Goal: Book appointment/travel/reservation

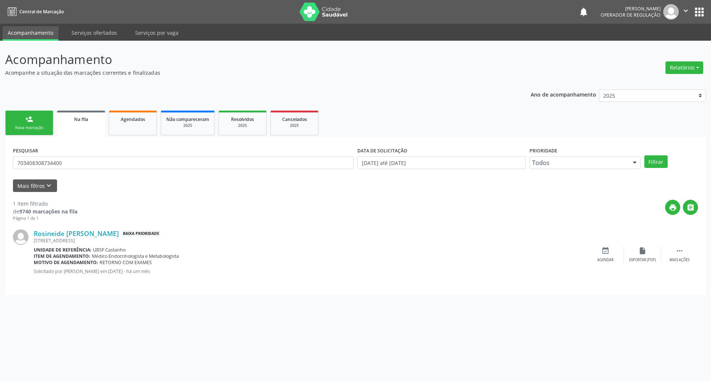
click at [43, 124] on link "person_add Nova marcação" at bounding box center [29, 123] width 48 height 25
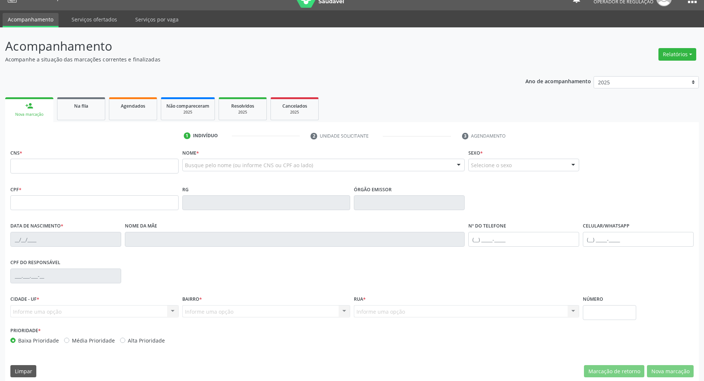
scroll to position [20, 0]
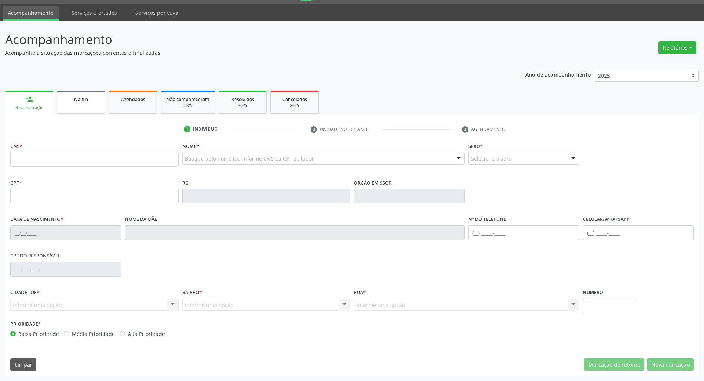
click at [101, 103] on link "Na fila" at bounding box center [81, 102] width 48 height 23
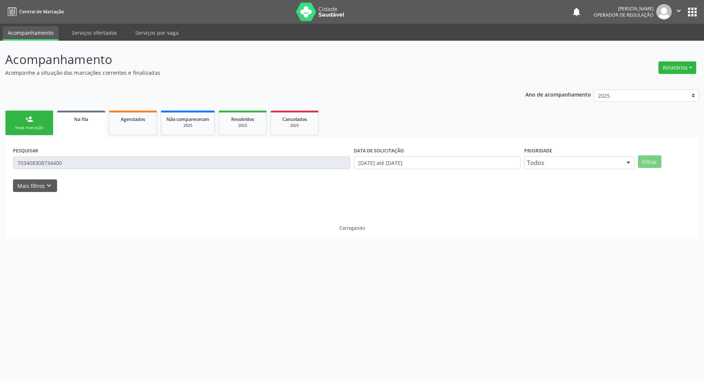
scroll to position [0, 0]
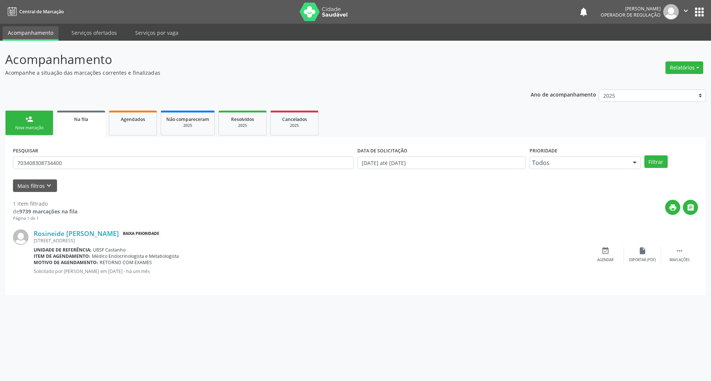
click at [44, 120] on link "person_add Nova marcação" at bounding box center [29, 123] width 48 height 25
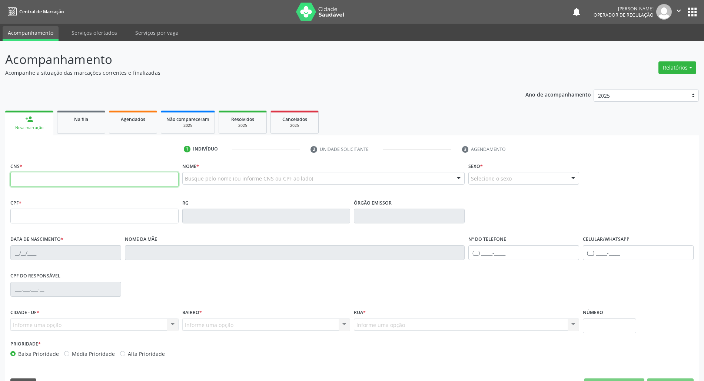
click at [51, 181] on input "text" at bounding box center [94, 179] width 168 height 15
click at [109, 113] on link "Agendados" at bounding box center [133, 122] width 48 height 23
click at [82, 123] on link "Na fila" at bounding box center [81, 122] width 48 height 23
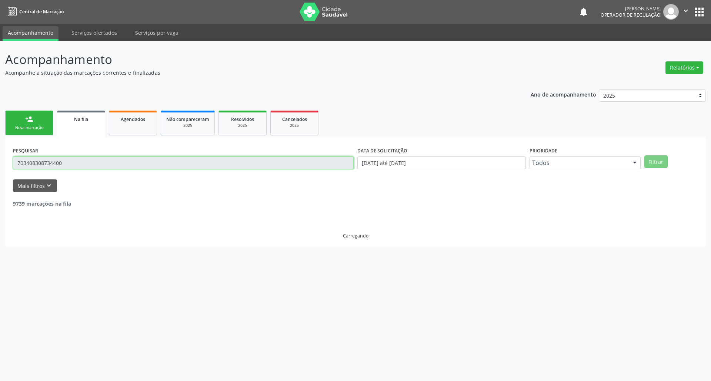
click at [94, 157] on input "703408308734400" at bounding box center [183, 163] width 341 height 13
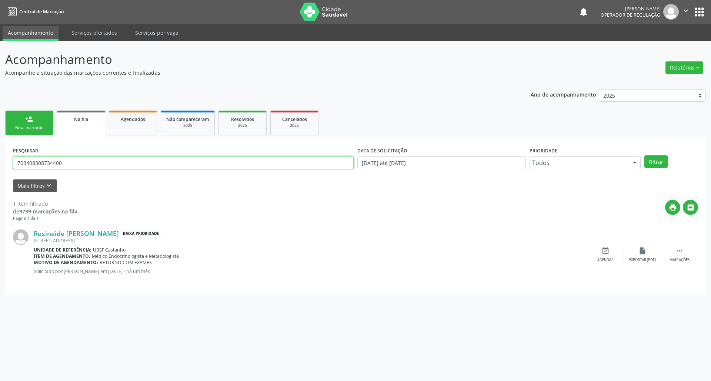
click at [93, 158] on input "703408308734400" at bounding box center [183, 163] width 341 height 13
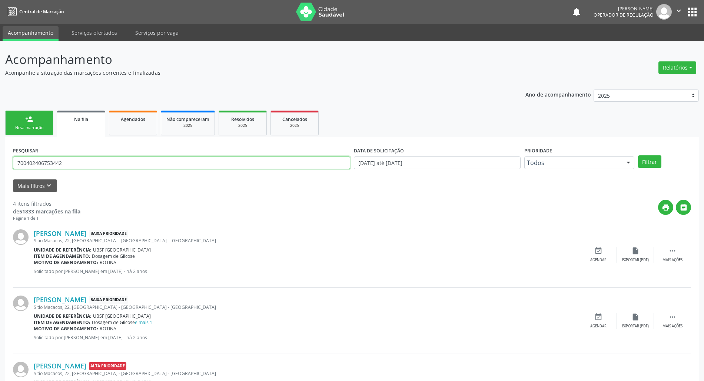
type input "700402406753442"
click at [638, 156] on button "Filtrar" at bounding box center [649, 162] width 23 height 13
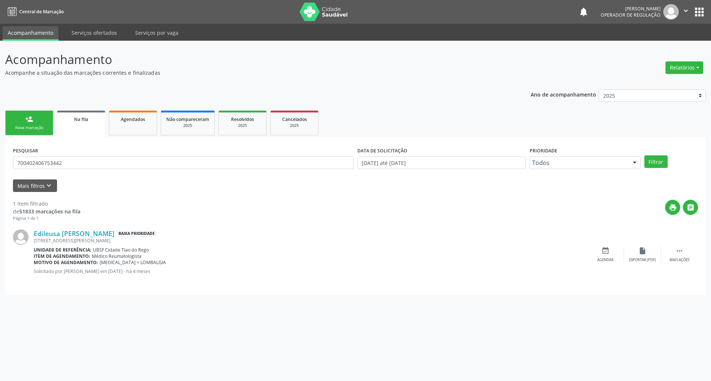
drag, startPoint x: 96, startPoint y: 173, endPoint x: 97, endPoint y: 161, distance: 12.6
click at [95, 169] on div "PESQUISAR 700402406753442" at bounding box center [183, 159] width 344 height 29
click at [98, 156] on div "PESQUISAR 700402406753442" at bounding box center [183, 159] width 344 height 29
click at [98, 162] on input "700402406753442" at bounding box center [183, 163] width 341 height 13
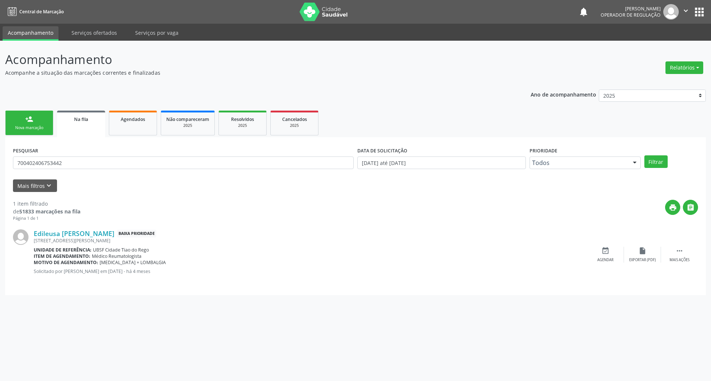
click at [24, 118] on link "person_add Nova marcação" at bounding box center [29, 123] width 48 height 25
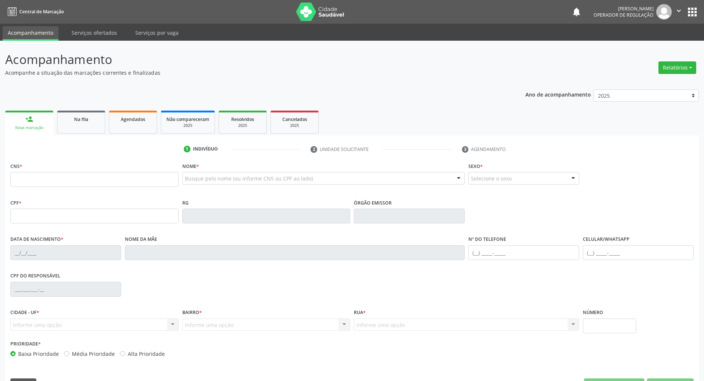
drag, startPoint x: 76, startPoint y: 192, endPoint x: 76, endPoint y: 184, distance: 7.8
click at [76, 190] on fieldset "CNS *" at bounding box center [94, 176] width 168 height 31
click at [76, 183] on input "text" at bounding box center [94, 179] width 168 height 15
paste input "700 4024 0675 3442"
type input "700 4024 0675 3442"
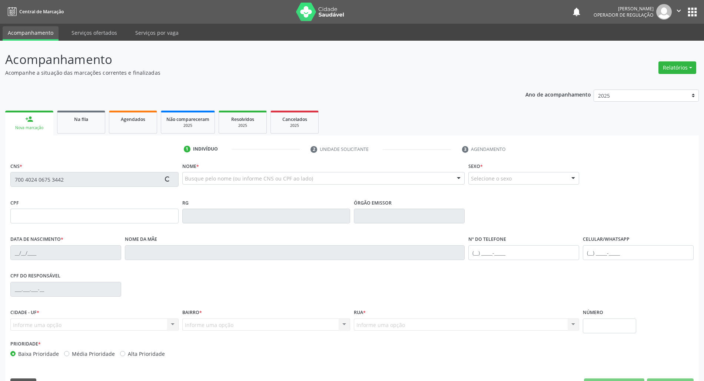
type input "527.013.954-53"
type input "[DATE]"
type input "[PERSON_NAME]"
type input "[PHONE_NUMBER]"
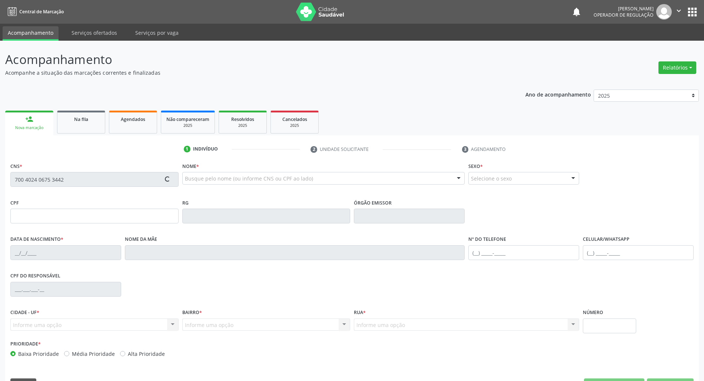
type input "1205"
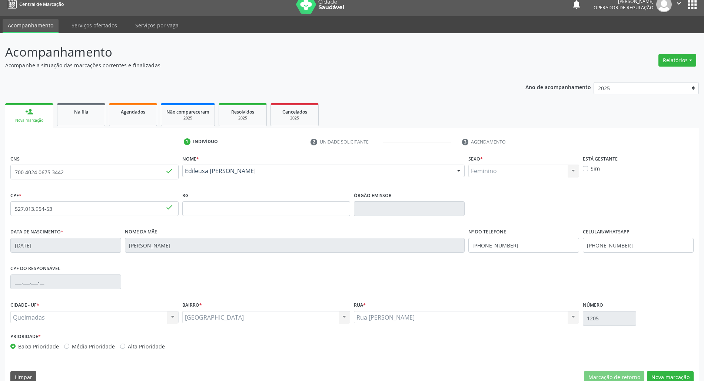
scroll to position [20, 0]
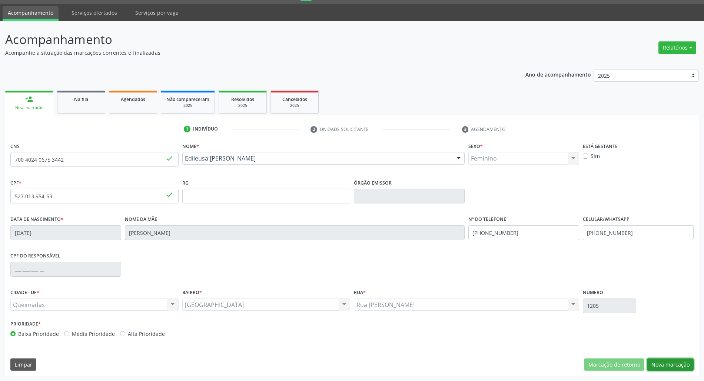
click at [681, 370] on button "Nova marcação" at bounding box center [670, 365] width 47 height 13
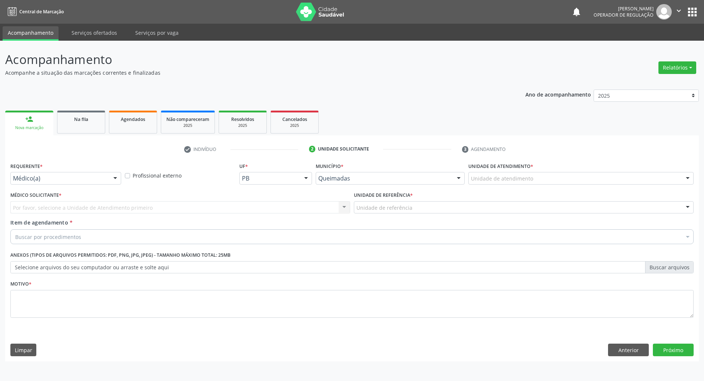
scroll to position [0, 0]
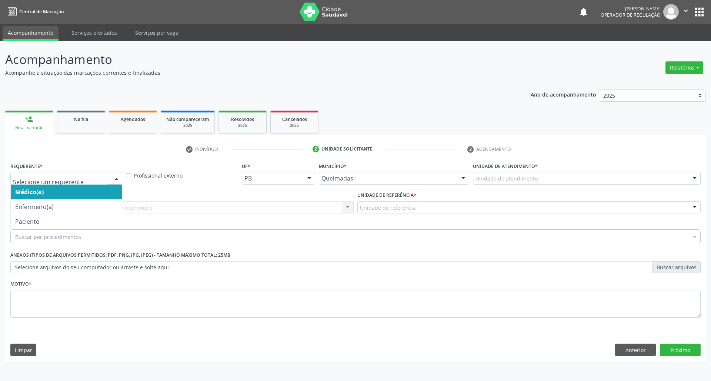
drag, startPoint x: 79, startPoint y: 178, endPoint x: 68, endPoint y: 210, distance: 32.9
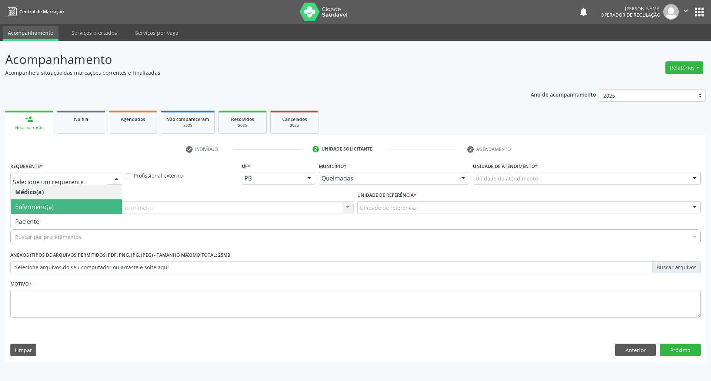
drag, startPoint x: 64, startPoint y: 216, endPoint x: 79, endPoint y: 206, distance: 18.1
click at [64, 217] on span "Paciente" at bounding box center [66, 221] width 111 height 15
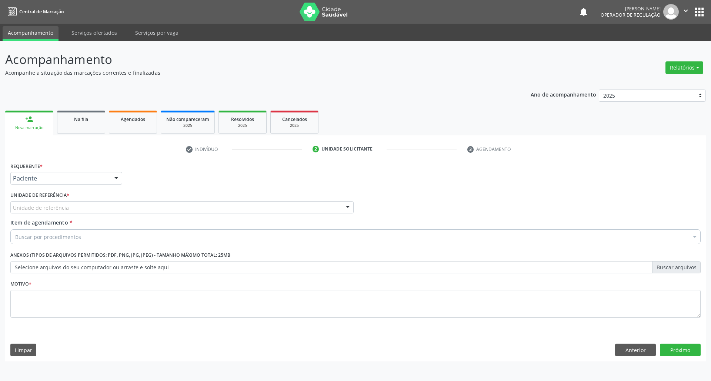
click at [96, 201] on div "Unidade de referência * Unidade de referência UBSF Ligeiro II UBSF Saulo Leal […" at bounding box center [181, 202] width 343 height 24
click at [101, 206] on div at bounding box center [181, 207] width 343 height 13
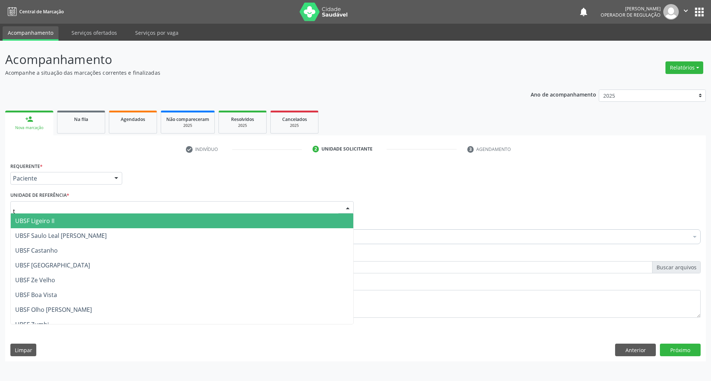
type input "ti"
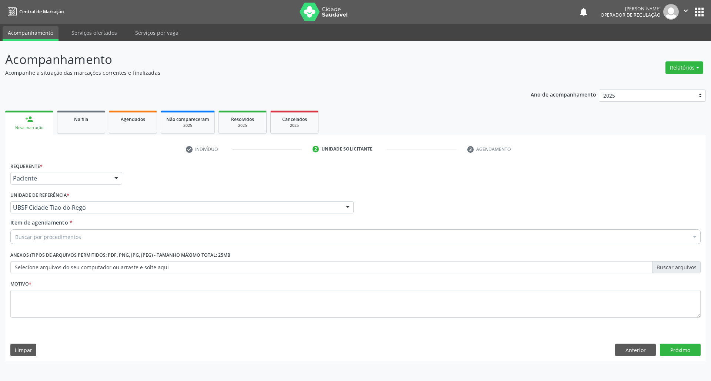
click at [90, 237] on div "Buscar por procedimentos" at bounding box center [355, 237] width 690 height 15
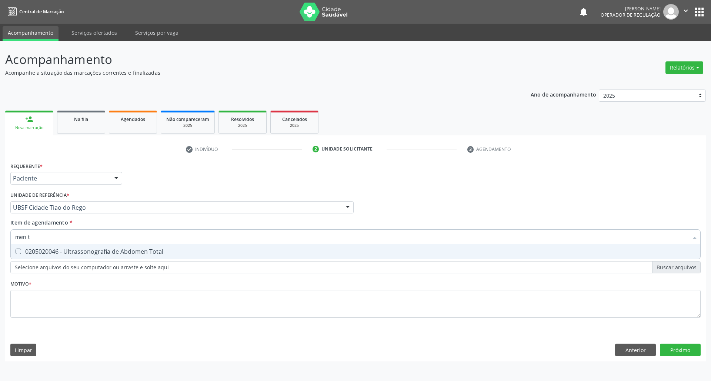
type input "men to"
click at [107, 259] on span "0205020046 - Ultrassonografia de Abdomen Total" at bounding box center [355, 251] width 689 height 15
checkbox Total "true"
click at [41, 325] on div "Requerente * Paciente Médico(a) Enfermeiro(a) Paciente Nenhum resultado encontr…" at bounding box center [355, 245] width 690 height 168
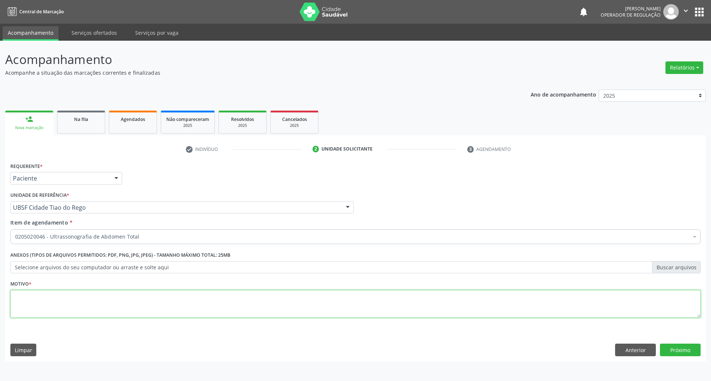
click at [45, 308] on textarea at bounding box center [355, 304] width 690 height 28
type textarea "avaliaçaõ"
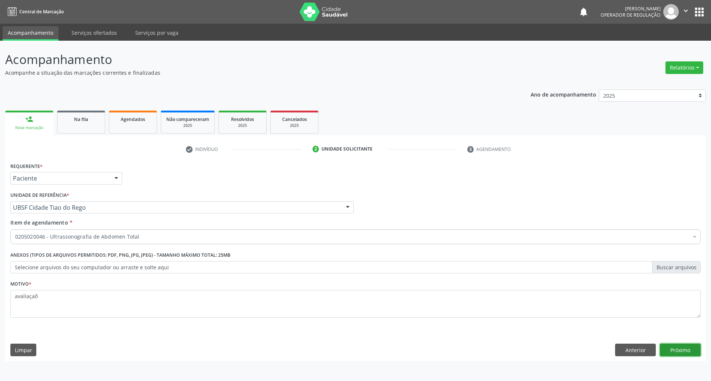
click button "Próximo" at bounding box center [680, 350] width 41 height 13
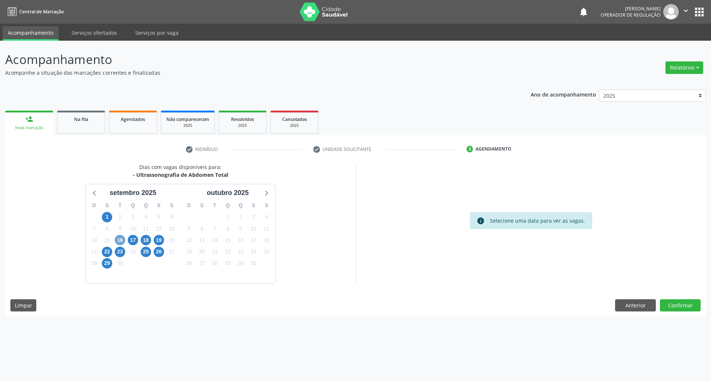
click at [123, 238] on span "16" at bounding box center [120, 240] width 10 height 10
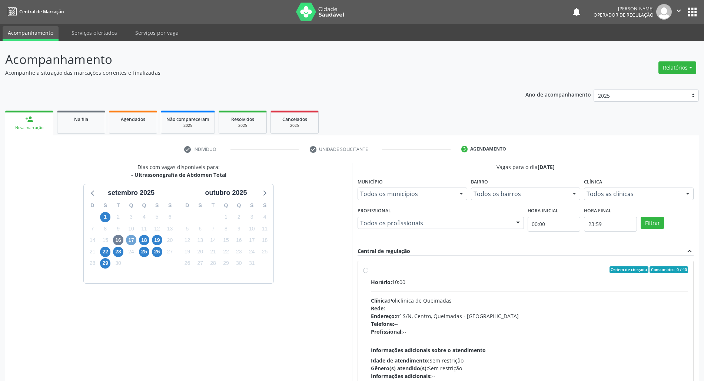
click at [132, 241] on span "17" at bounding box center [131, 240] width 10 height 10
drag, startPoint x: 452, startPoint y: 288, endPoint x: 315, endPoint y: 267, distance: 138.5
click at [451, 288] on div "Horário: 07:00 Clínica: Policlinica de Queimadas Rede: -- Endereço: nº S/N, Cen…" at bounding box center [529, 329] width 317 height 102
click at [368, 273] on input "Ordem de chegada Consumidos: 0 / 40 Horário: 07:00 Clínica: Policlinica de Quei…" at bounding box center [365, 270] width 5 height 7
radio input "true"
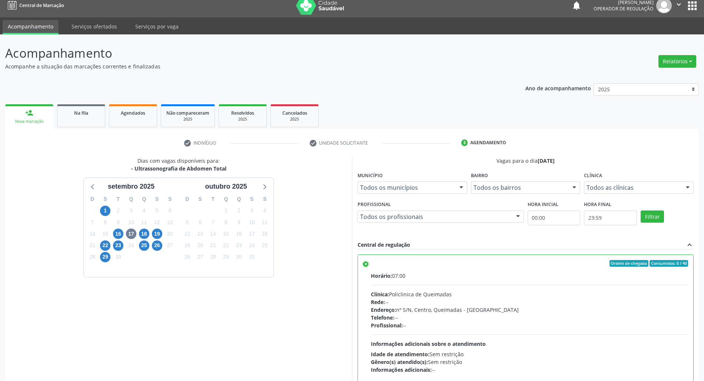
scroll to position [61, 0]
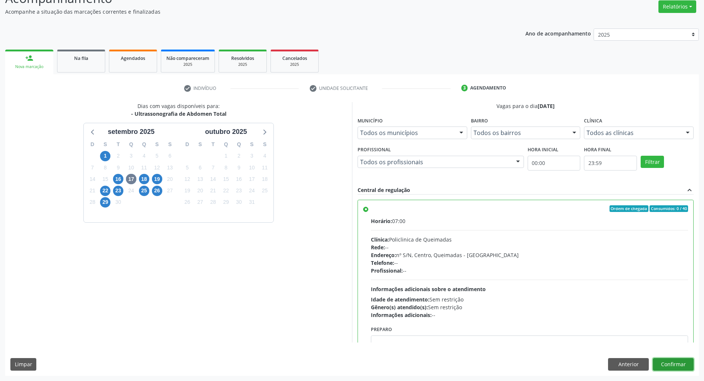
click at [682, 364] on button "Confirmar" at bounding box center [672, 364] width 41 height 13
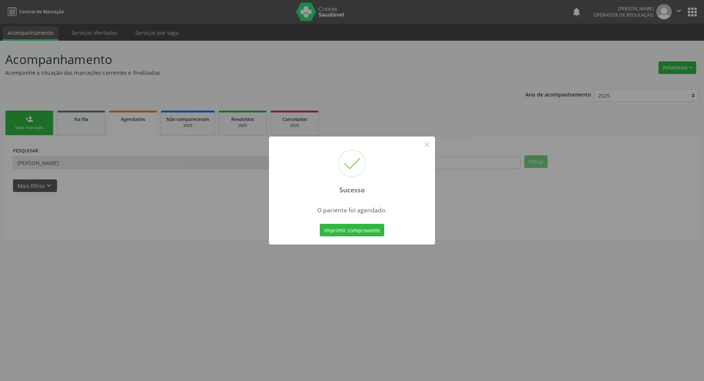
scroll to position [0, 0]
click at [378, 231] on button "Imprimir comprovante" at bounding box center [355, 230] width 64 height 13
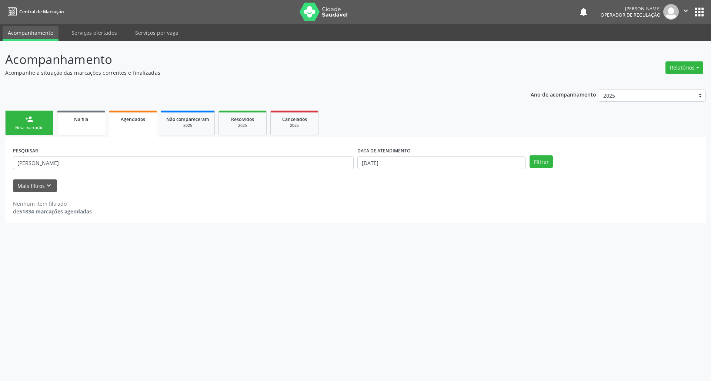
click at [68, 126] on link "Na fila" at bounding box center [81, 123] width 48 height 25
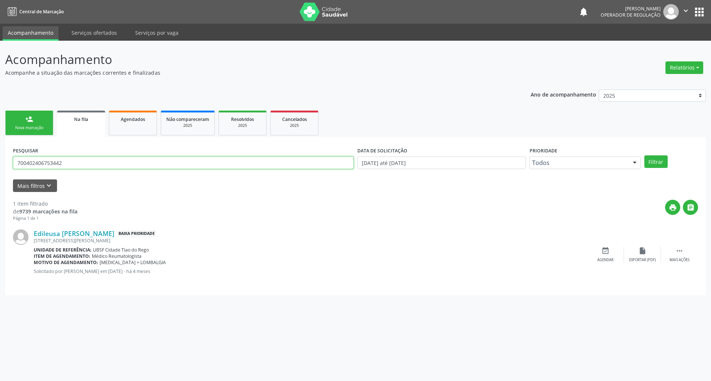
click at [42, 159] on input "700402406753442" at bounding box center [183, 163] width 341 height 13
type input "703401840906400"
click at [644, 156] on button "Filtrar" at bounding box center [655, 162] width 23 height 13
click at [606, 251] on icon "event_available" at bounding box center [605, 251] width 8 height 8
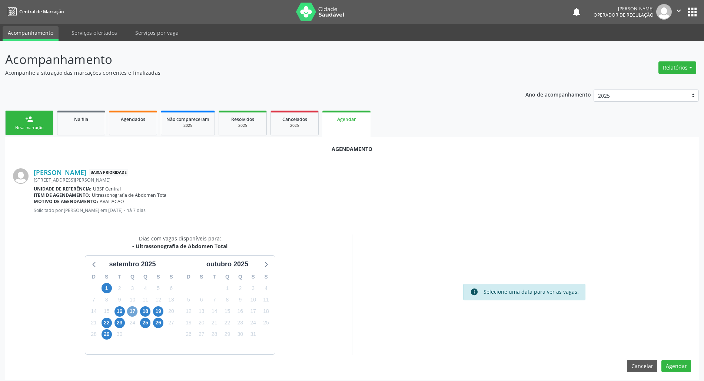
click at [127, 312] on span "17" at bounding box center [132, 312] width 10 height 10
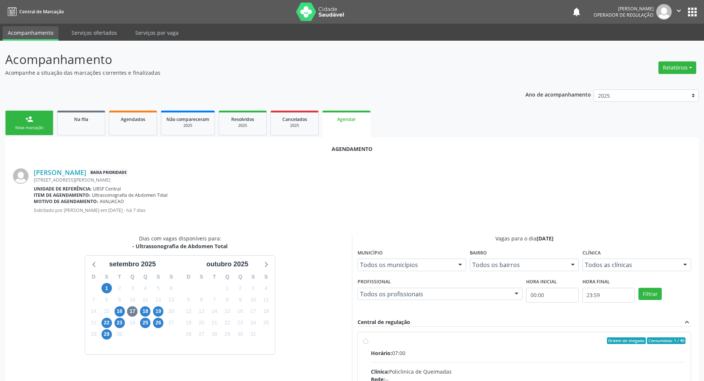
click at [349, 328] on div "Dias com vagas disponíveis para: - Ultrassonografia de Abdomen Total [DATE] D S…" at bounding box center [180, 355] width 344 height 241
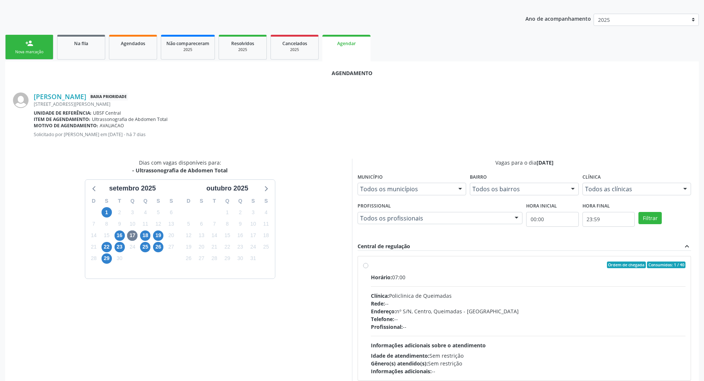
scroll to position [124, 0]
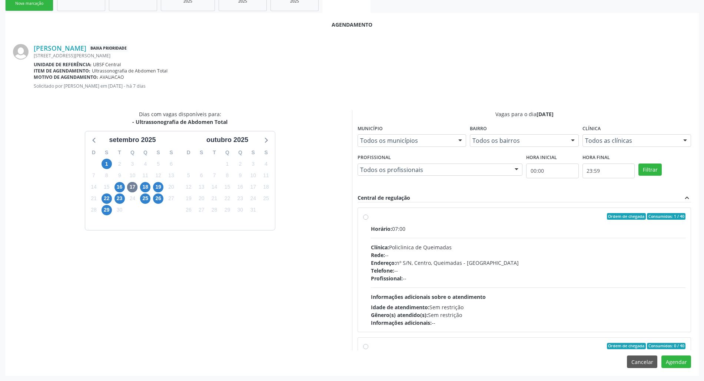
click at [417, 263] on div "Endereço: nº S/N, Centro, Queimadas - [GEOGRAPHIC_DATA]" at bounding box center [528, 263] width 314 height 8
click at [368, 220] on input "Ordem de chegada Consumidos: 1 / 40 Horário: 07:00 Clínica: Policlinica de Quei…" at bounding box center [365, 216] width 5 height 7
radio input "true"
click at [674, 357] on button "Agendar" at bounding box center [676, 362] width 30 height 13
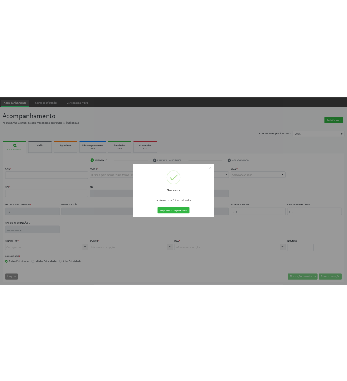
scroll to position [20, 0]
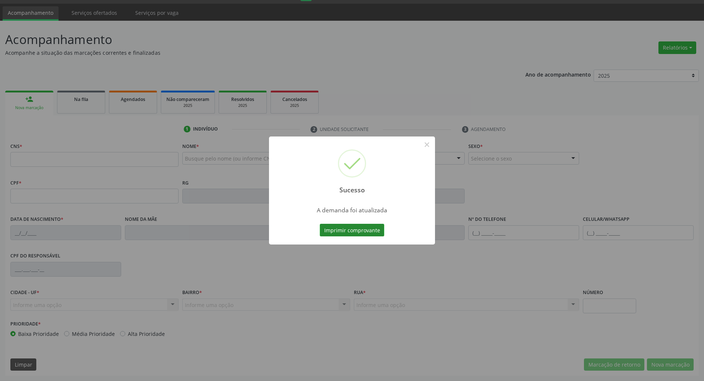
click at [337, 231] on button "Imprimir comprovante" at bounding box center [352, 230] width 64 height 13
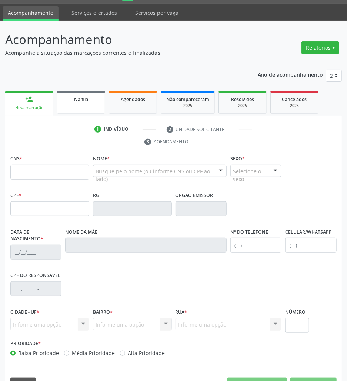
click at [101, 109] on link "Na fila" at bounding box center [81, 102] width 48 height 23
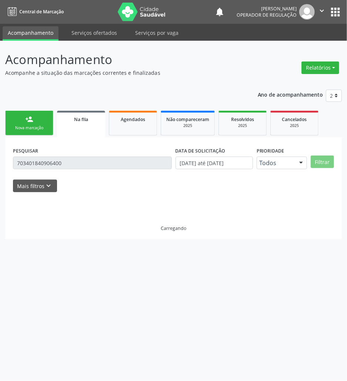
scroll to position [0, 0]
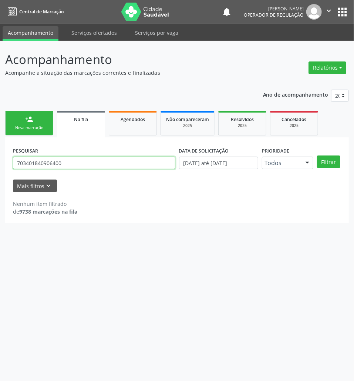
click at [69, 164] on input "703401840906400" at bounding box center [94, 163] width 163 height 13
type input "705806498520939"
click at [317, 156] on button "Filtrar" at bounding box center [328, 162] width 23 height 13
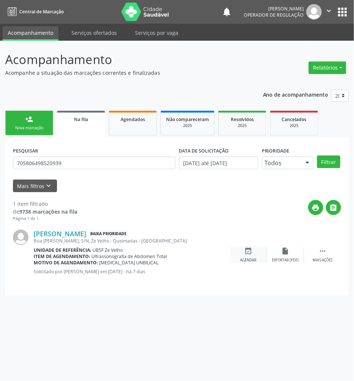
click at [240, 253] on div "event_available Agendar" at bounding box center [248, 255] width 37 height 16
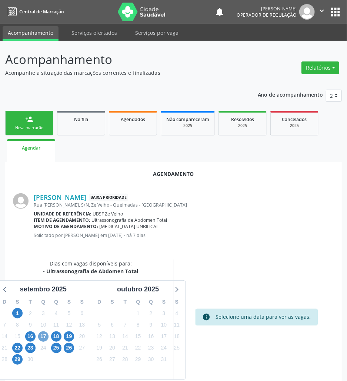
click at [42, 336] on span "17" at bounding box center [43, 336] width 10 height 10
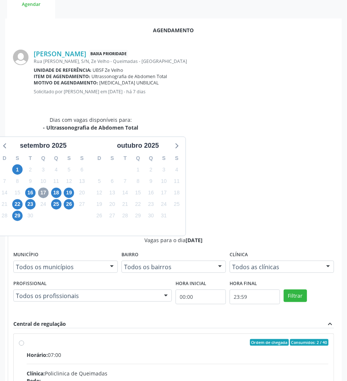
scroll to position [153, 0]
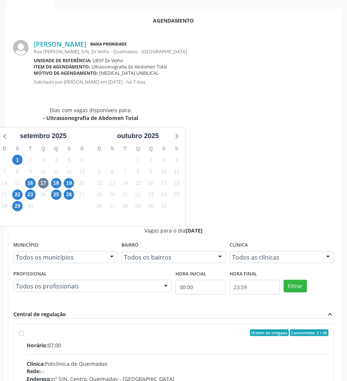
click at [260, 360] on div "Clínica: Policlinica de Queimadas" at bounding box center [178, 364] width 302 height 8
click at [24, 330] on input "Ordem de chegada Consumidos: 2 / 40 Horário: 07:00 Clínica: Policlinica de Quei…" at bounding box center [21, 333] width 5 height 7
radio input "true"
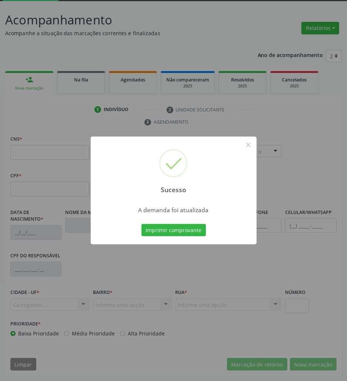
scroll to position [40, 0]
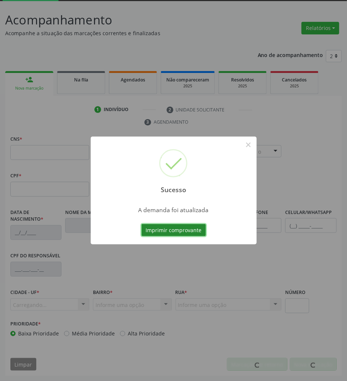
click at [177, 231] on button "Imprimir comprovante" at bounding box center [173, 230] width 64 height 13
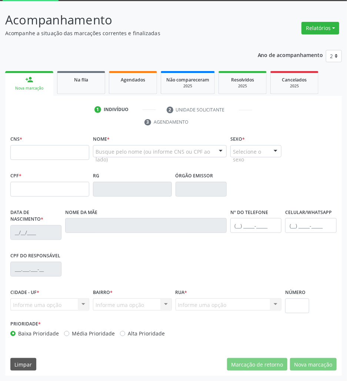
click at [96, 97] on div "1 Indivíduo 2 Unidade solicitante 3 Agendamento CNS * Nome * Busque pelo nome (…" at bounding box center [173, 236] width 337 height 280
click at [92, 91] on link "Na fila" at bounding box center [81, 82] width 48 height 23
click at [80, 83] on div "Acompanhamento Acompanhe a situação das marcações correntes e finalizadas Relat…" at bounding box center [173, 193] width 337 height 365
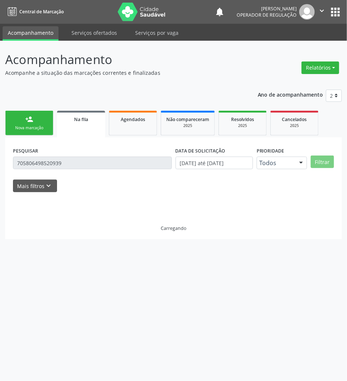
scroll to position [0, 0]
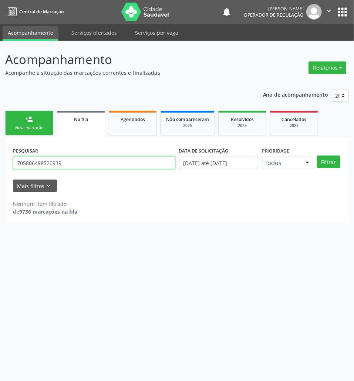
click at [73, 168] on input "705806498520939" at bounding box center [94, 163] width 163 height 13
type input "708409755874263"
click at [317, 156] on button "Filtrar" at bounding box center [328, 162] width 23 height 13
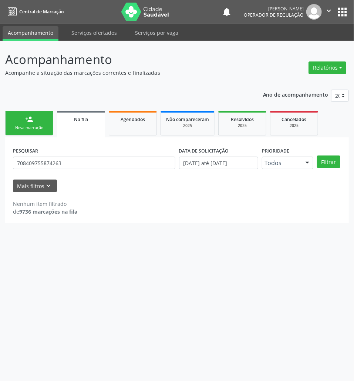
click at [70, 154] on div "PESQUISAR 708409755874263" at bounding box center [94, 159] width 166 height 29
click at [71, 158] on input "708409755874263" at bounding box center [94, 163] width 163 height 13
click at [153, 126] on link "Agendados" at bounding box center [133, 123] width 48 height 25
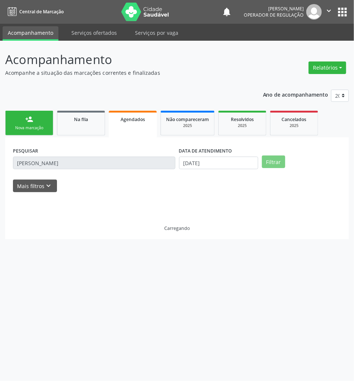
click at [99, 153] on div "PESQUISAR [PERSON_NAME]" at bounding box center [94, 159] width 166 height 29
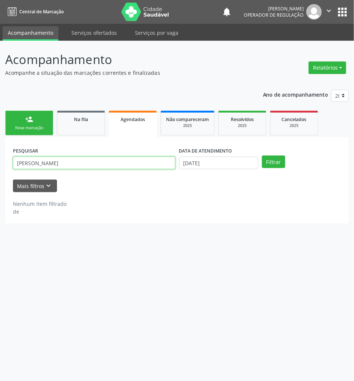
click at [95, 163] on input "[PERSON_NAME]" at bounding box center [94, 163] width 163 height 13
paste input "708409755874263"
type input "708409755874263"
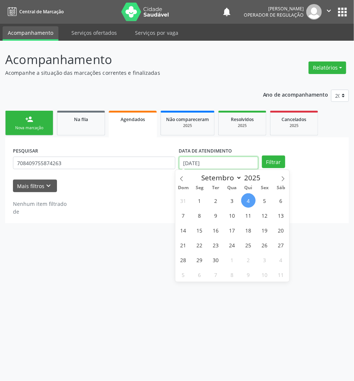
drag, startPoint x: 227, startPoint y: 163, endPoint x: 213, endPoint y: 207, distance: 46.8
click at [227, 164] on input "[DATE]" at bounding box center [218, 163] width 79 height 13
drag, startPoint x: 214, startPoint y: 209, endPoint x: 275, endPoint y: 184, distance: 65.7
click at [215, 209] on span "9" at bounding box center [216, 215] width 14 height 14
type input "[DATE]"
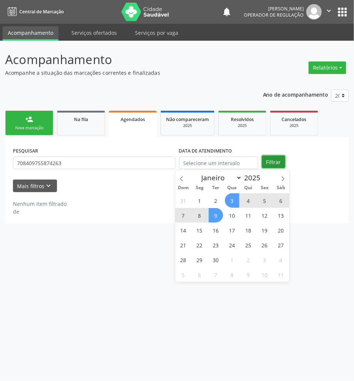
click at [274, 162] on button "Filtrar" at bounding box center [273, 162] width 23 height 13
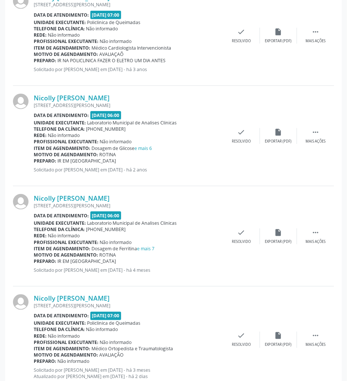
scroll to position [261, 0]
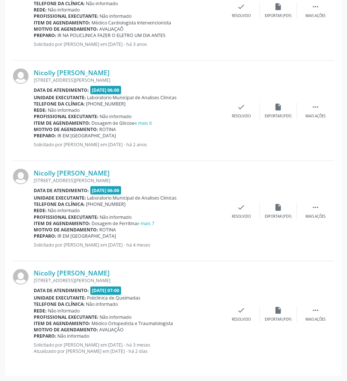
click at [95, 120] on span "Dosagem de Glicose e mais 6" at bounding box center [122, 123] width 60 height 6
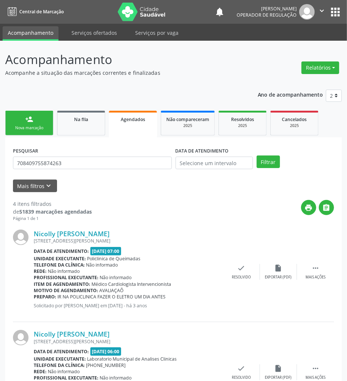
click at [55, 121] on ul "person_add Nova marcação Na fila Agendados Não compareceram 2025 Resolvidos 202…" at bounding box center [173, 123] width 337 height 29
click at [77, 122] on div "Na fila" at bounding box center [81, 119] width 37 height 8
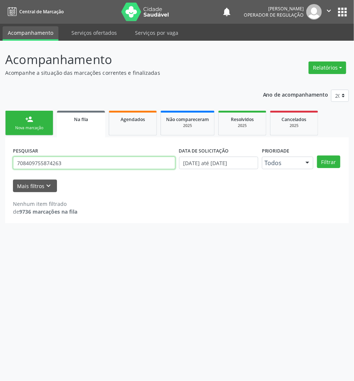
click at [72, 157] on input "708409755874263" at bounding box center [94, 163] width 163 height 13
click at [73, 157] on input "708409755874263" at bounding box center [94, 163] width 163 height 13
type input "701405620737038"
click at [317, 156] on button "Filtrar" at bounding box center [328, 162] width 23 height 13
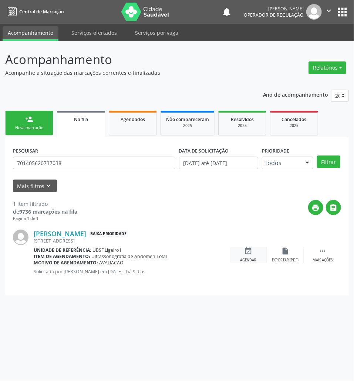
click at [254, 253] on div "event_available Agendar" at bounding box center [248, 255] width 37 height 16
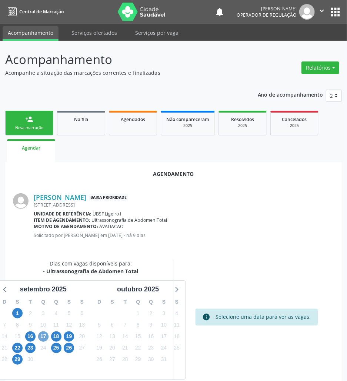
click at [39, 337] on span "17" at bounding box center [43, 336] width 10 height 10
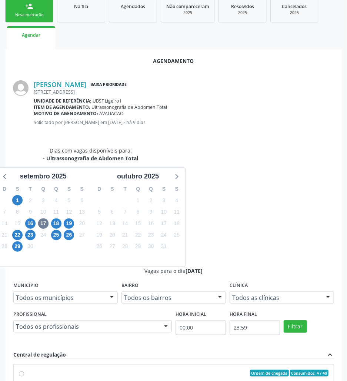
click at [273, 267] on div "Vagas para o dia [DATE] Município Todos os municípios Todos os municípios [GEOG…" at bounding box center [173, 387] width 321 height 241
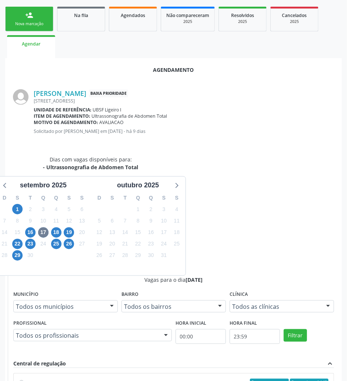
click at [24, 379] on input "Ordem de chegada Consumidos: 4 / 40 Horário: 07:00 Clínica: Policlinica de Quei…" at bounding box center [21, 382] width 5 height 7
radio input "true"
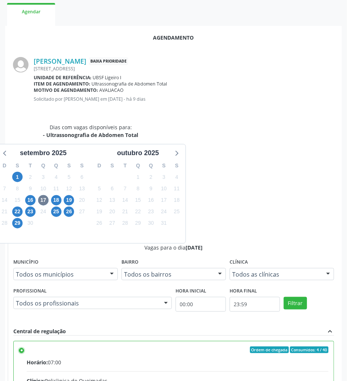
scroll to position [153, 0]
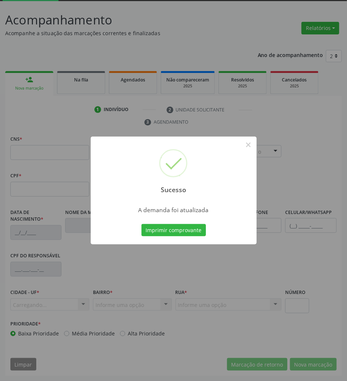
scroll to position [40, 0]
click at [190, 238] on div "Sucesso × A demanda foi atualizada Imprimir comprovante Cancel" at bounding box center [174, 191] width 166 height 108
click at [186, 230] on button "Imprimir comprovante" at bounding box center [173, 230] width 64 height 13
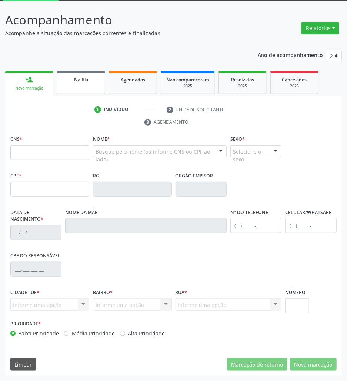
click at [90, 79] on div "Na fila" at bounding box center [81, 80] width 37 height 8
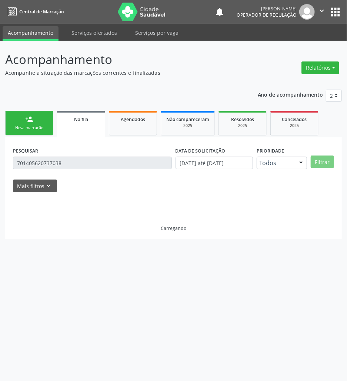
scroll to position [0, 0]
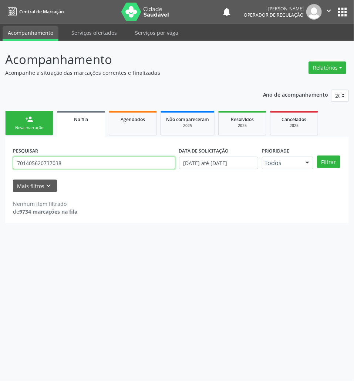
click at [77, 164] on input "701405620737038" at bounding box center [94, 163] width 163 height 13
type input "704205741649780"
click at [317, 156] on button "Filtrar" at bounding box center [328, 162] width 23 height 13
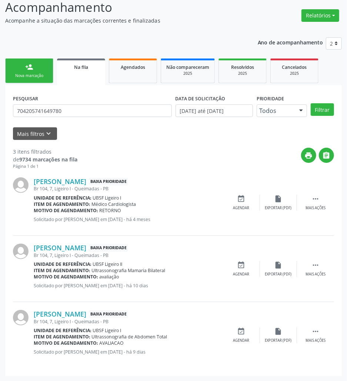
scroll to position [53, 0]
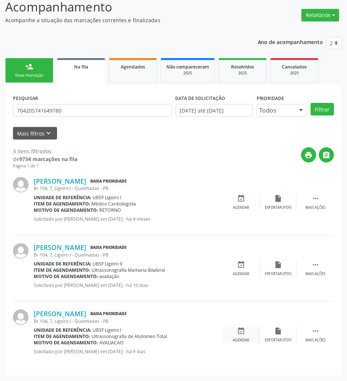
click at [253, 332] on div "event_available Agendar" at bounding box center [241, 335] width 37 height 16
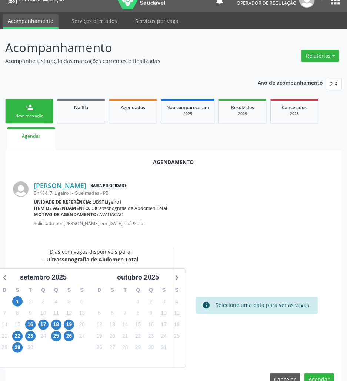
scroll to position [30, 0]
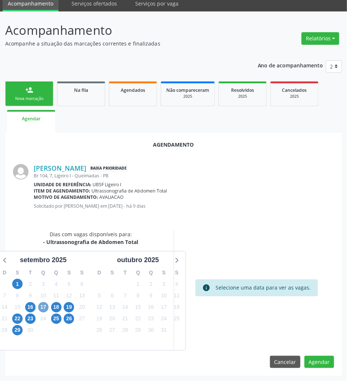
click at [40, 308] on span "17" at bounding box center [43, 307] width 10 height 10
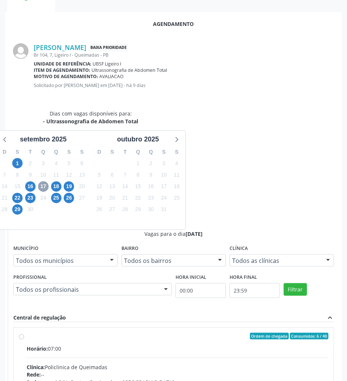
scroll to position [153, 0]
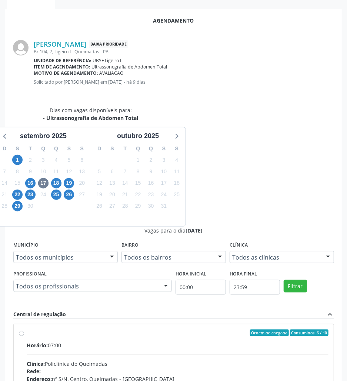
click at [252, 375] on div "Endereço: nº S/N, Centro, Queimadas - [GEOGRAPHIC_DATA]" at bounding box center [178, 379] width 302 height 8
click at [24, 330] on input "Ordem de chegada Consumidos: 6 / 40 Horário: 07:00 Clínica: Policlinica de Quei…" at bounding box center [21, 333] width 5 height 7
radio input "true"
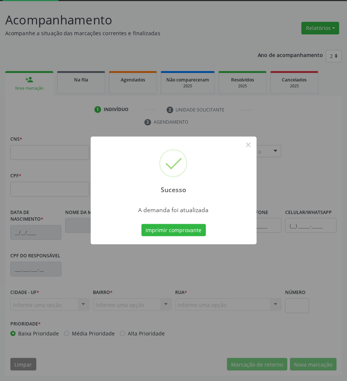
scroll to position [40, 0]
click at [154, 227] on button "Imprimir comprovante" at bounding box center [173, 230] width 64 height 13
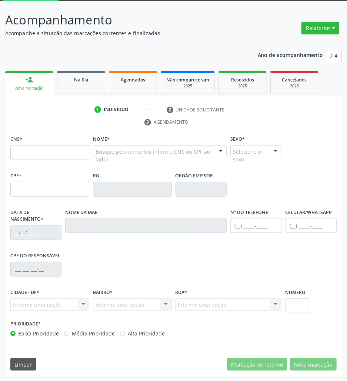
click at [58, 83] on link "Na fila" at bounding box center [81, 82] width 48 height 23
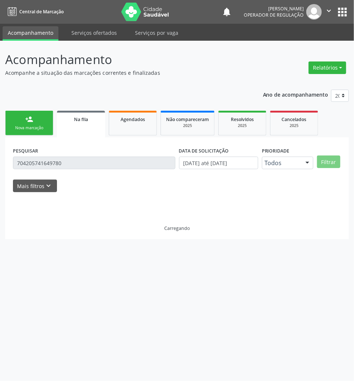
click at [59, 84] on div "Ano de acompanhamento 2025 2024 2023 2022 2021 person_add Nova marcação Na fila…" at bounding box center [177, 161] width 344 height 155
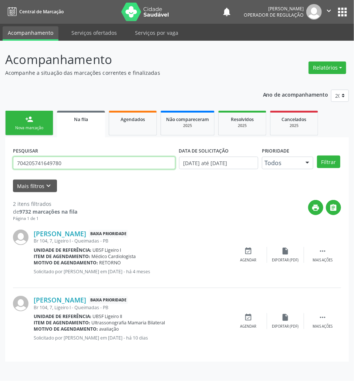
click at [93, 165] on input "704205741649780" at bounding box center [94, 163] width 163 height 13
type input "708606521459184"
click at [317, 156] on button "Filtrar" at bounding box center [328, 162] width 23 height 13
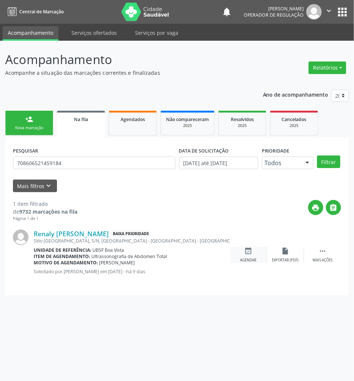
click at [240, 258] on div "event_available Agendar" at bounding box center [248, 255] width 37 height 16
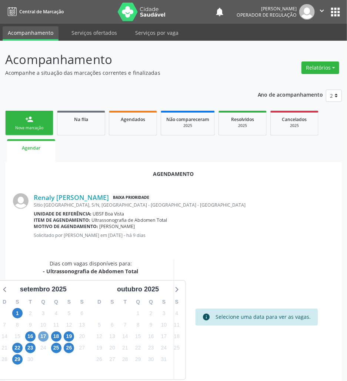
click at [42, 337] on span "17" at bounding box center [43, 336] width 10 height 10
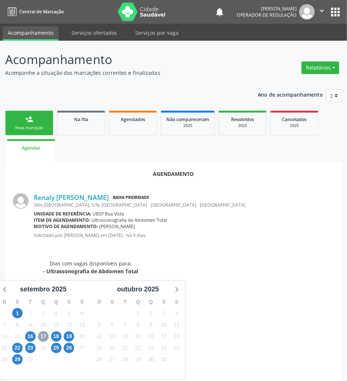
scroll to position [153, 0]
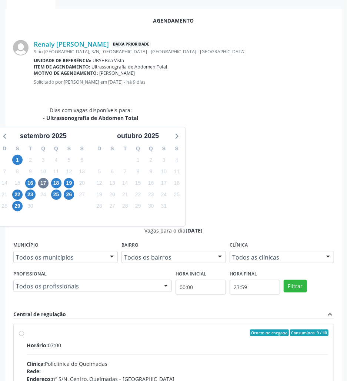
click at [231, 375] on div "Endereço: nº S/N, Centro, Queimadas - [GEOGRAPHIC_DATA]" at bounding box center [178, 379] width 302 height 8
click at [24, 330] on input "Ordem de chegada Consumidos: 9 / 40 Horário: 07:00 Clínica: Policlinica de Quei…" at bounding box center [21, 333] width 5 height 7
radio input "true"
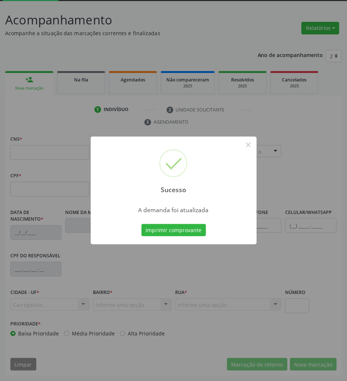
scroll to position [40, 0]
click at [204, 233] on button "Imprimir comprovante" at bounding box center [173, 230] width 64 height 13
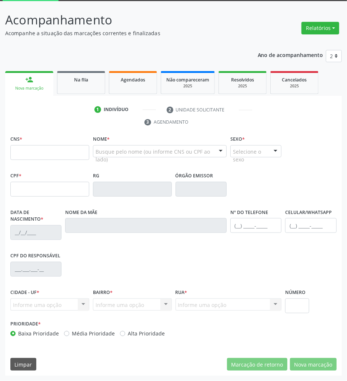
click at [73, 74] on div "Sucesso × A demanda foi atualizada Imprimir comprovante Cancel" at bounding box center [173, 190] width 347 height 381
click at [70, 79] on div "Sucesso × A demanda foi atualizada Imprimir comprovante Cancel" at bounding box center [173, 190] width 347 height 381
click at [89, 80] on div "Na fila" at bounding box center [81, 80] width 37 height 8
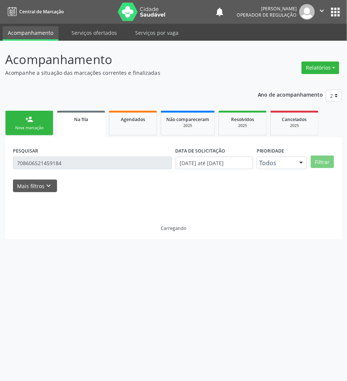
scroll to position [0, 0]
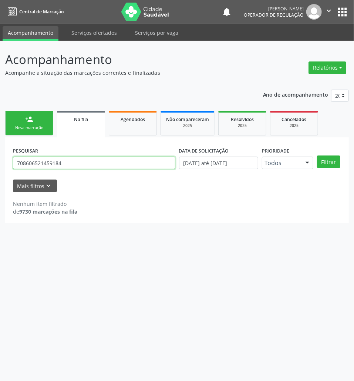
click at [82, 158] on input "708606521459184" at bounding box center [94, 163] width 163 height 13
type input "derival"
click at [317, 156] on button "Filtrar" at bounding box center [328, 162] width 23 height 13
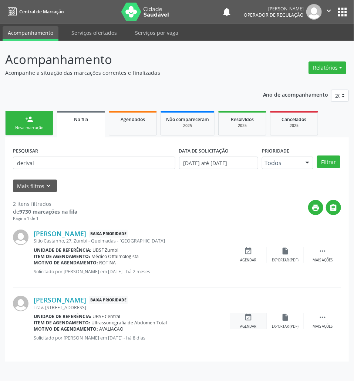
click at [248, 322] on div "event_available Agendar" at bounding box center [248, 321] width 37 height 16
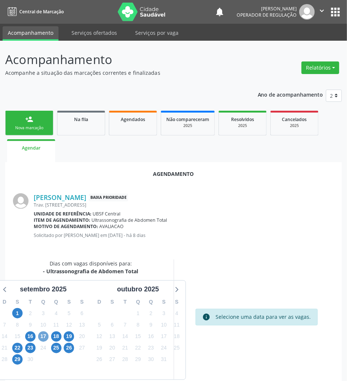
click at [43, 340] on span "17" at bounding box center [43, 336] width 10 height 10
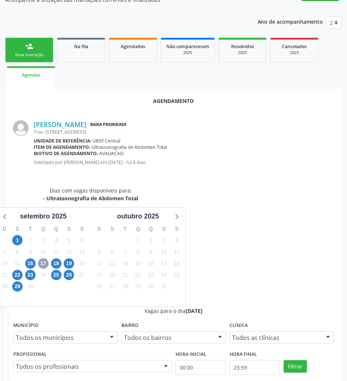
scroll to position [153, 0]
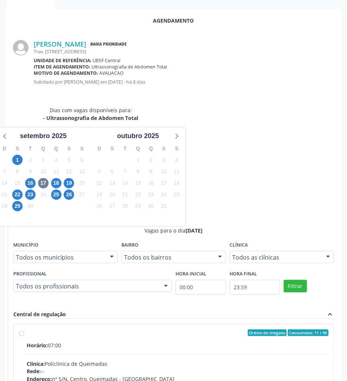
click at [24, 330] on input "Ordem de chegada Consumidos: 11 / 40 Horário: 07:00 Clínica: Policlinica de Que…" at bounding box center [21, 333] width 5 height 7
radio input "true"
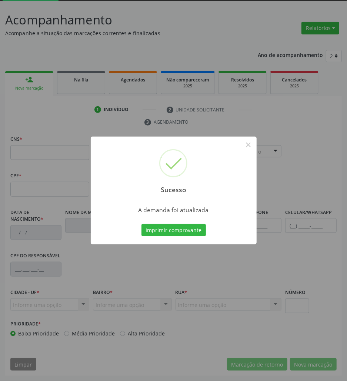
scroll to position [40, 0]
click at [184, 226] on button "Imprimir comprovante" at bounding box center [173, 230] width 64 height 13
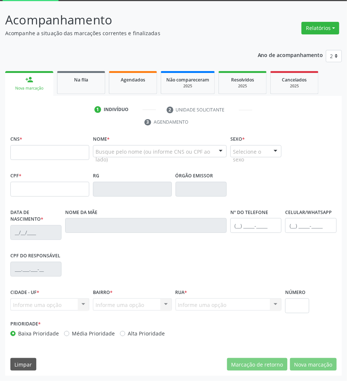
click at [74, 85] on div "Sucesso × A demanda foi atualizada Imprimir comprovante Cancel" at bounding box center [173, 190] width 347 height 381
click at [87, 77] on span "Na fila" at bounding box center [81, 80] width 14 height 6
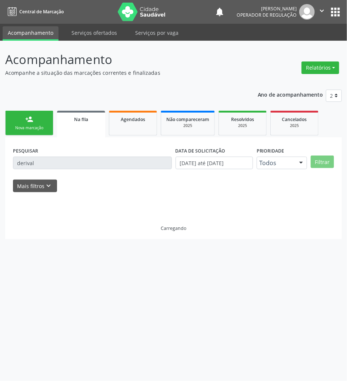
scroll to position [0, 0]
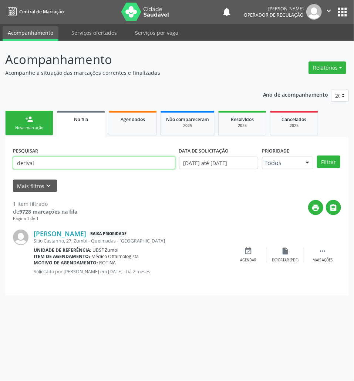
click at [81, 166] on input "derival" at bounding box center [94, 163] width 163 height 13
type input "709806099114190"
click at [317, 156] on button "Filtrar" at bounding box center [328, 162] width 23 height 13
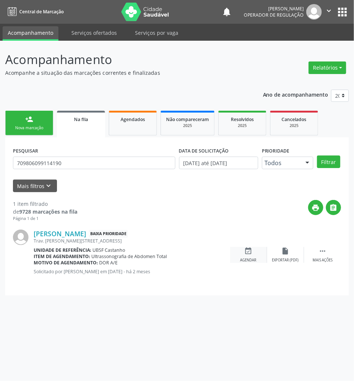
click at [249, 251] on icon "event_available" at bounding box center [249, 251] width 8 height 8
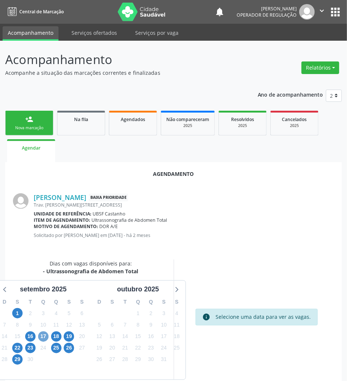
drag, startPoint x: 42, startPoint y: 338, endPoint x: 38, endPoint y: 328, distance: 10.9
click at [42, 337] on span "17" at bounding box center [43, 336] width 10 height 10
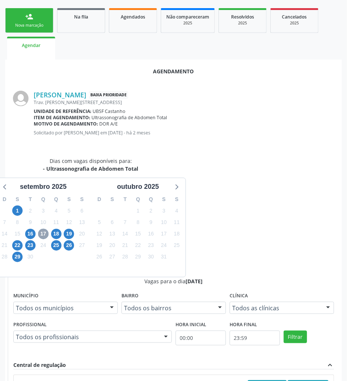
scroll to position [153, 0]
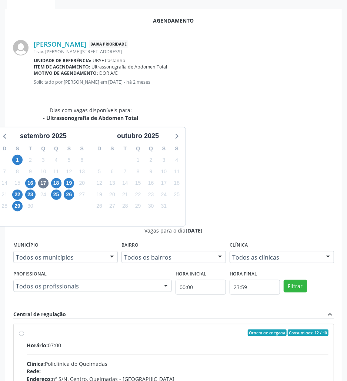
click at [248, 360] on div "Clínica: Policlinica de Queimadas" at bounding box center [178, 364] width 302 height 8
click at [24, 330] on input "Ordem de chegada Consumidos: 12 / 40 Horário: 07:00 Clínica: Policlinica de Que…" at bounding box center [21, 333] width 5 height 7
radio input "true"
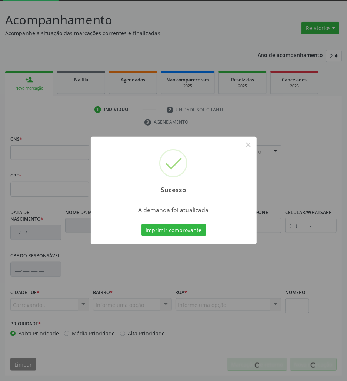
scroll to position [40, 0]
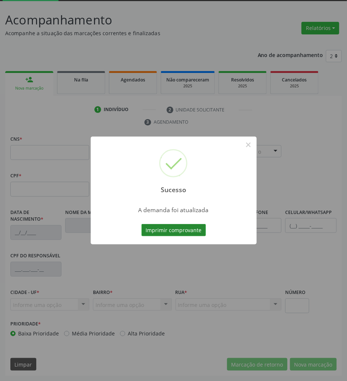
drag, startPoint x: 183, startPoint y: 218, endPoint x: 182, endPoint y: 230, distance: 11.9
click at [183, 218] on div "Sucesso × A demanda foi atualizada Imprimir comprovante Cancel" at bounding box center [174, 191] width 166 height 108
click at [183, 230] on button "Imprimir comprovante" at bounding box center [173, 230] width 64 height 13
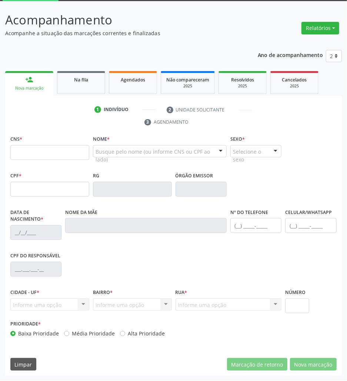
drag, startPoint x: 97, startPoint y: 79, endPoint x: 129, endPoint y: 0, distance: 85.5
click at [97, 79] on div "Na fila" at bounding box center [81, 80] width 37 height 8
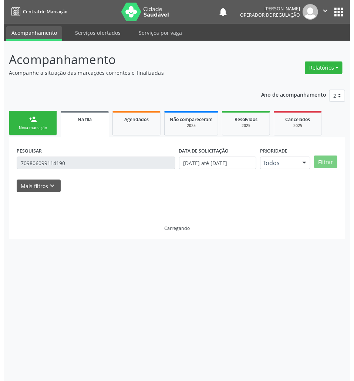
scroll to position [0, 0]
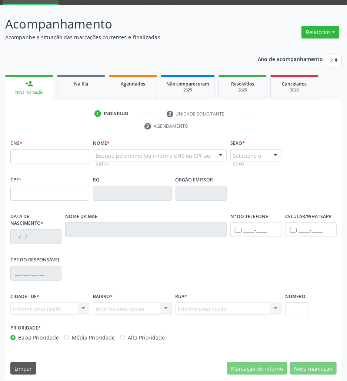
scroll to position [36, 0]
click at [91, 82] on div "Na fila" at bounding box center [81, 84] width 37 height 8
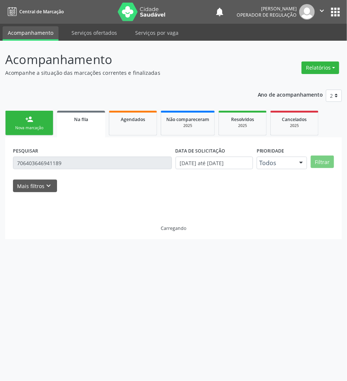
scroll to position [0, 0]
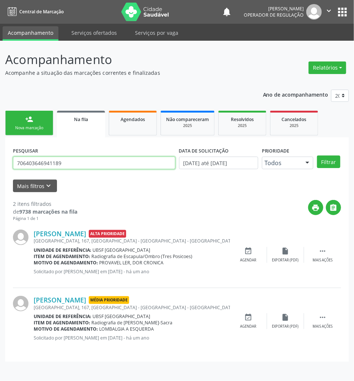
click at [107, 160] on input "706403646941189" at bounding box center [94, 163] width 163 height 13
click at [112, 162] on input "706403646941189708" at bounding box center [94, 163] width 163 height 13
type input "708707144479595"
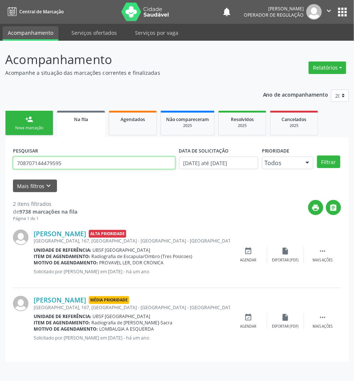
click at [317, 156] on button "Filtrar" at bounding box center [328, 162] width 23 height 13
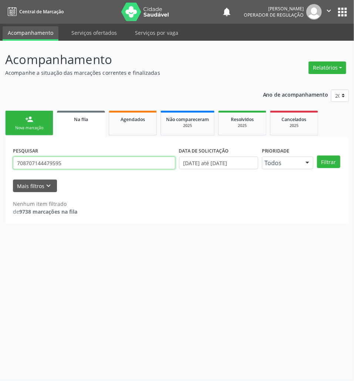
click at [100, 163] on input "708707144479595" at bounding box center [94, 163] width 163 height 13
click at [39, 120] on link "person_add Nova marcação" at bounding box center [29, 123] width 48 height 25
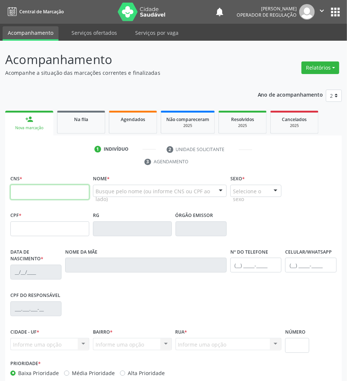
click at [61, 198] on input "text" at bounding box center [49, 192] width 79 height 15
paste input "708 7071 4447 9595"
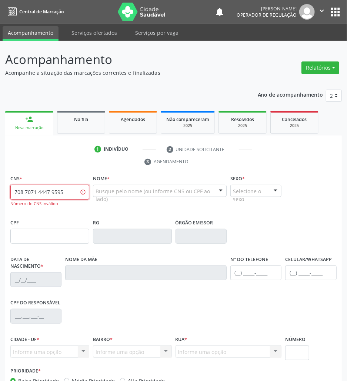
type input "708 7071 4447 9595"
click at [81, 121] on span "Na fila" at bounding box center [81, 119] width 14 height 6
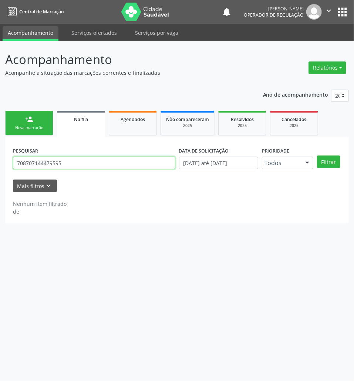
click at [51, 162] on input "708707144479595" at bounding box center [94, 163] width 163 height 13
type input "708707144478595"
click at [317, 156] on button "Filtrar" at bounding box center [328, 162] width 23 height 13
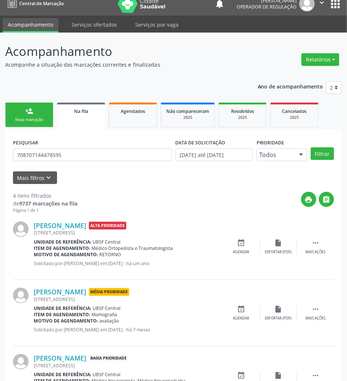
scroll to position [119, 0]
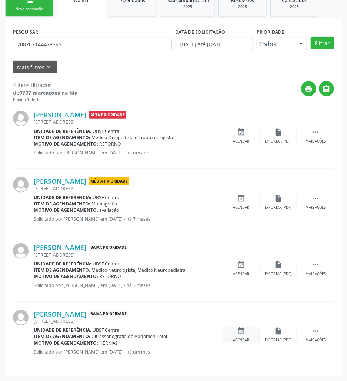
click at [249, 335] on div "event_available Agendar" at bounding box center [241, 335] width 37 height 16
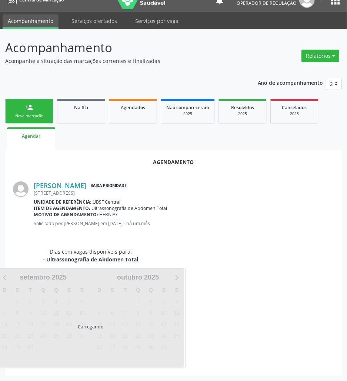
scroll to position [30, 0]
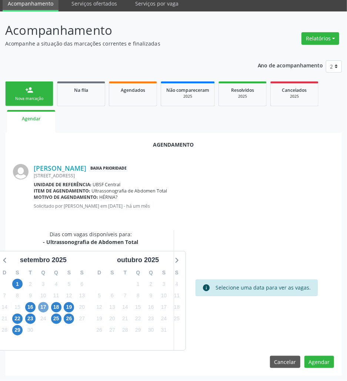
click at [42, 304] on span "17" at bounding box center [43, 307] width 10 height 10
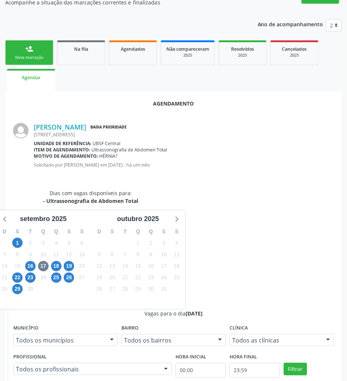
scroll to position [128, 0]
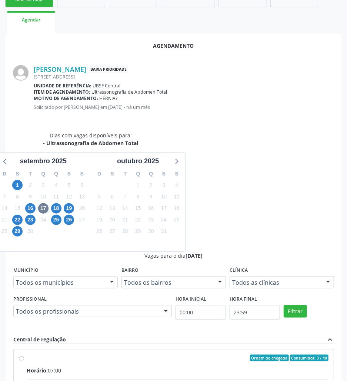
click at [24, 355] on input "Ordem de chegada Consumidos: 3 / 40 Horário: 07:00 Clínica: Policlinica de Quei…" at bounding box center [21, 358] width 5 height 7
radio input "true"
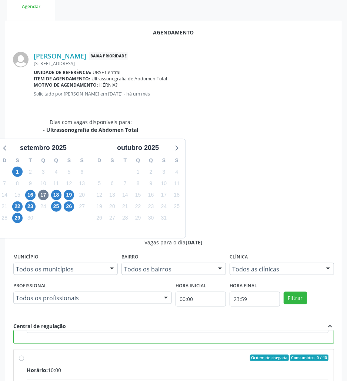
scroll to position [153, 0]
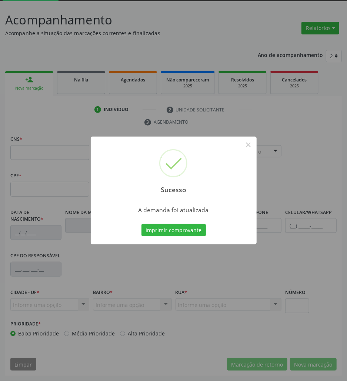
scroll to position [40, 0]
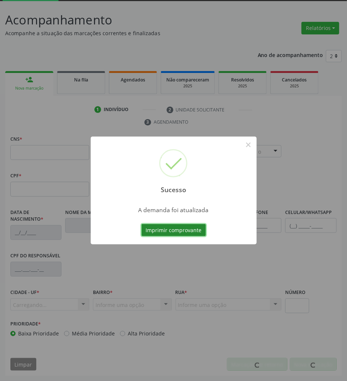
click at [150, 233] on button "Imprimir comprovante" at bounding box center [173, 230] width 64 height 13
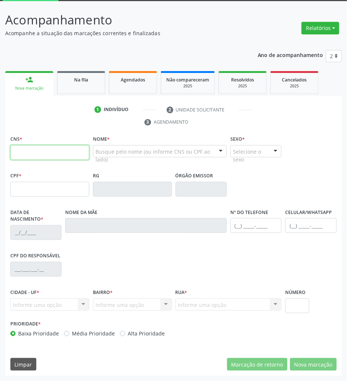
click at [47, 148] on input "text" at bounding box center [49, 152] width 79 height 15
paste input "708 4097 5587 4263"
type input "708 4097 5587 4263"
type input "174.068.774-47"
type input "04/11/2020"
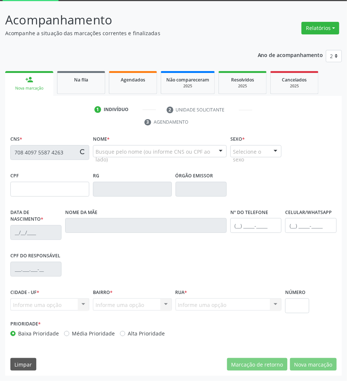
type input "Acácia Núbia Leandro Rodrigues"
type input "(83) 97684-3441"
type input "049.708.684-09"
type input "S/N"
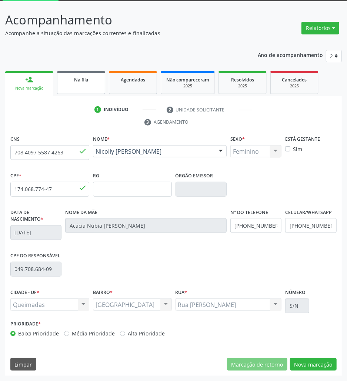
drag, startPoint x: 76, startPoint y: 82, endPoint x: 327, endPoint y: 3, distance: 262.7
click at [74, 82] on div "Na fila" at bounding box center [81, 80] width 37 height 8
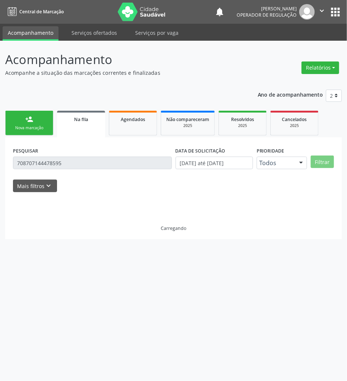
scroll to position [0, 0]
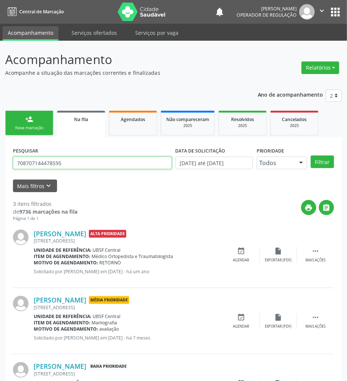
click at [70, 167] on input "708707144478595" at bounding box center [92, 163] width 159 height 13
click at [107, 162] on input "708707144478595" at bounding box center [92, 163] width 159 height 13
type input "701806231942371"
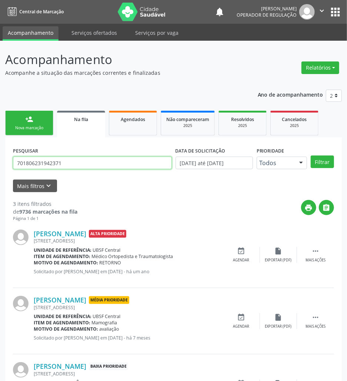
click at [311, 156] on button "Filtrar" at bounding box center [322, 162] width 23 height 13
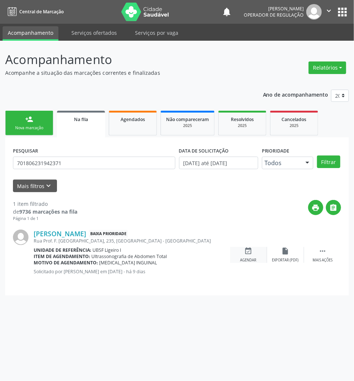
click at [252, 249] on icon "event_available" at bounding box center [249, 251] width 8 height 8
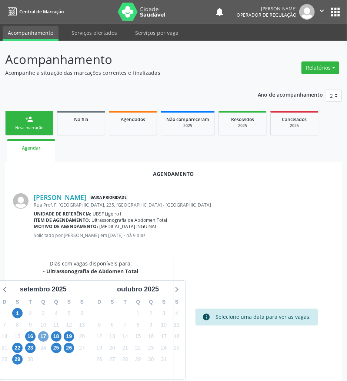
click at [46, 333] on span "17" at bounding box center [43, 336] width 10 height 10
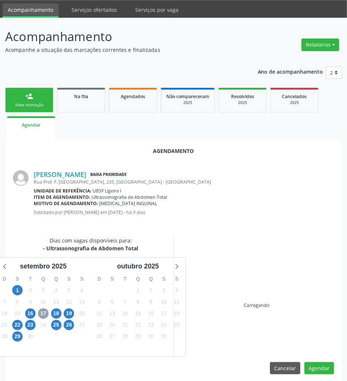
scroll to position [30, 0]
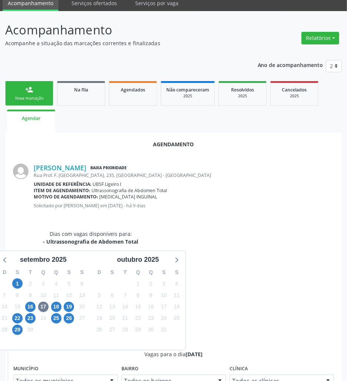
drag, startPoint x: 214, startPoint y: 338, endPoint x: 208, endPoint y: 337, distance: 5.9
radio input "true"
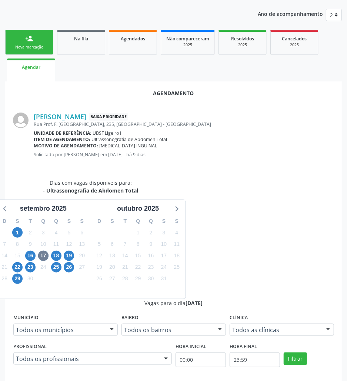
scroll to position [153, 0]
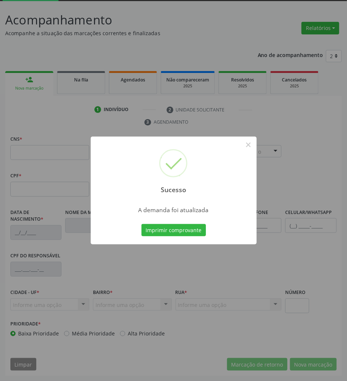
scroll to position [40, 0]
click at [160, 228] on button "Imprimir comprovante" at bounding box center [173, 230] width 64 height 13
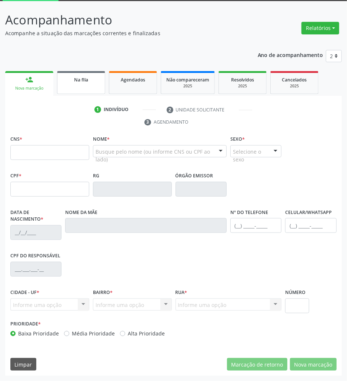
click at [94, 89] on link "Na fila" at bounding box center [81, 82] width 48 height 23
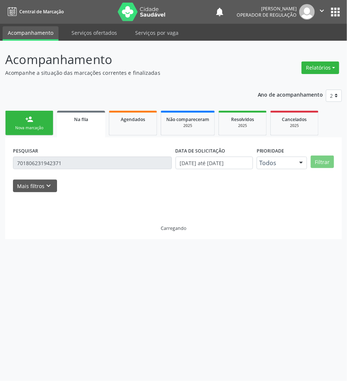
scroll to position [0, 0]
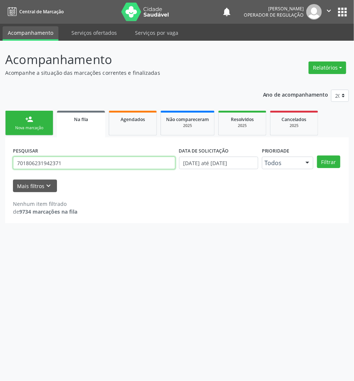
click at [91, 166] on input "701806231942371" at bounding box center [94, 163] width 163 height 13
type input "702501347416036"
click at [317, 156] on button "Filtrar" at bounding box center [328, 162] width 23 height 13
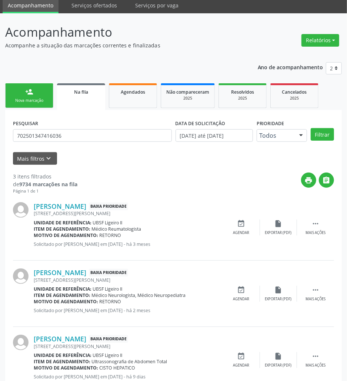
scroll to position [53, 0]
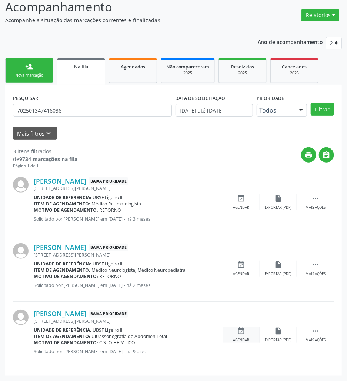
click at [237, 341] on div "Agendar" at bounding box center [241, 340] width 16 height 5
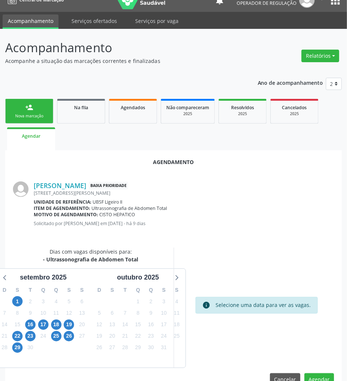
scroll to position [30, 0]
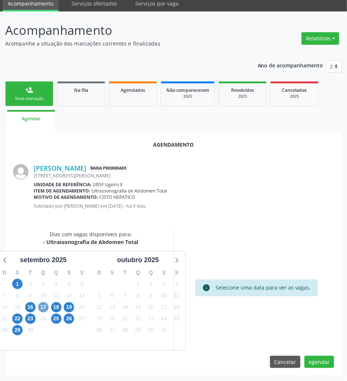
click at [44, 309] on span "17" at bounding box center [43, 307] width 10 height 10
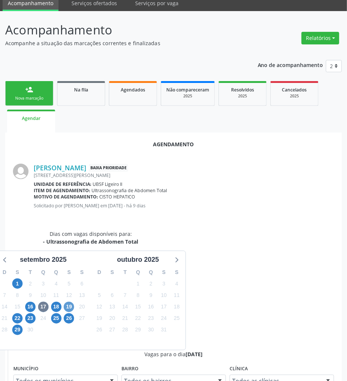
drag, startPoint x: 227, startPoint y: 358, endPoint x: 67, endPoint y: 306, distance: 167.4
radio input "true"
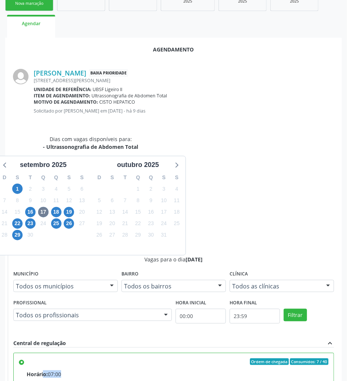
scroll to position [153, 0]
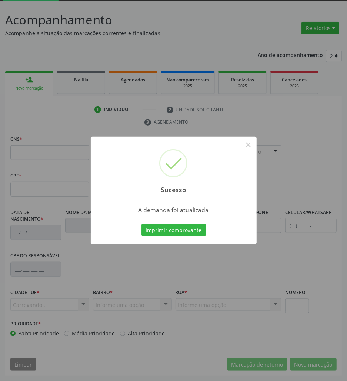
scroll to position [40, 0]
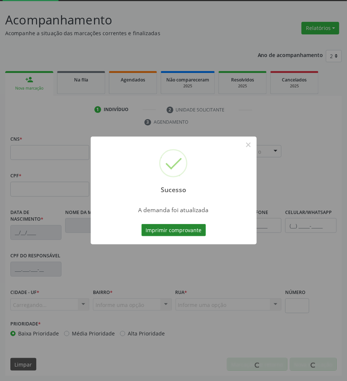
click at [184, 232] on button "Imprimir comprovante" at bounding box center [173, 230] width 64 height 13
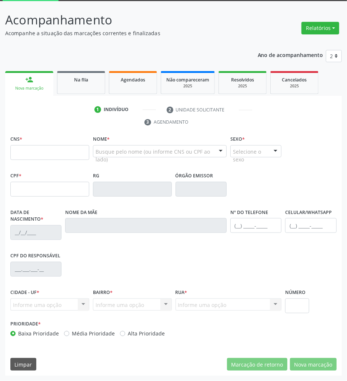
click at [80, 88] on link "Na fila" at bounding box center [81, 82] width 48 height 23
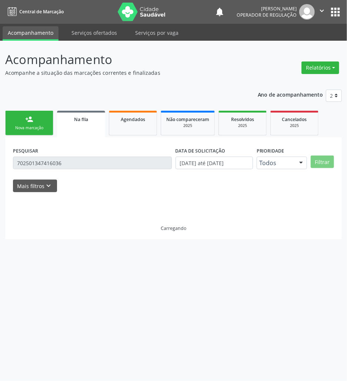
scroll to position [0, 0]
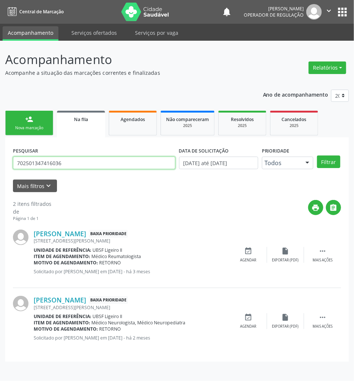
click at [58, 168] on input "702501347416036" at bounding box center [94, 163] width 163 height 13
type input "709206297271433"
click at [317, 156] on button "Filtrar" at bounding box center [328, 162] width 23 height 13
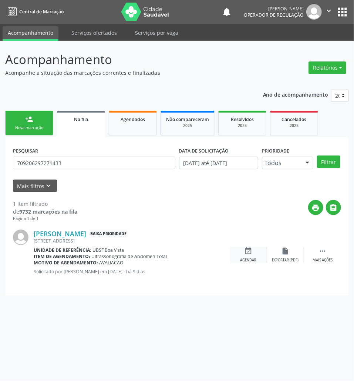
click at [251, 254] on icon "event_available" at bounding box center [249, 251] width 8 height 8
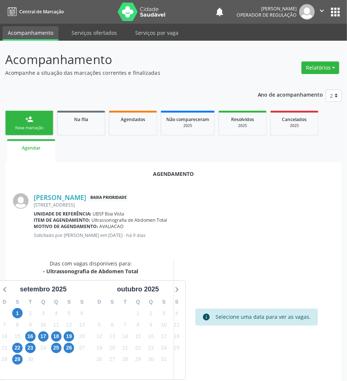
scroll to position [30, 0]
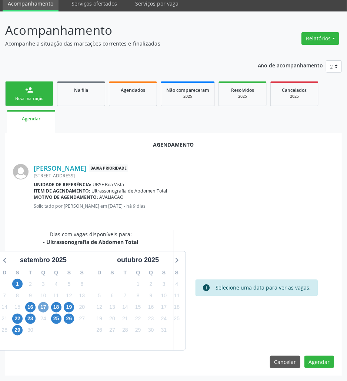
click at [43, 308] on span "17" at bounding box center [43, 307] width 10 height 10
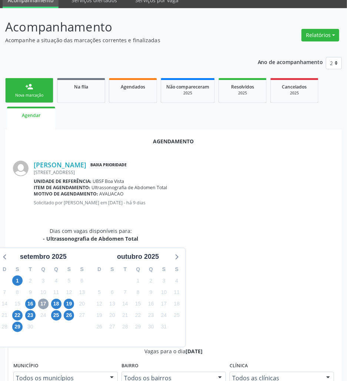
scroll to position [153, 0]
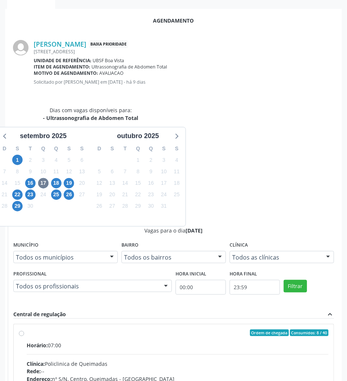
drag, startPoint x: 211, startPoint y: 248, endPoint x: 140, endPoint y: 264, distance: 72.9
click at [45, 360] on span "Clínica:" at bounding box center [36, 363] width 18 height 7
click at [24, 330] on input "Ordem de chegada Consumidos: 8 / 40 Horário: 07:00 Clínica: Policlinica de Quei…" at bounding box center [21, 333] width 5 height 7
radio input "true"
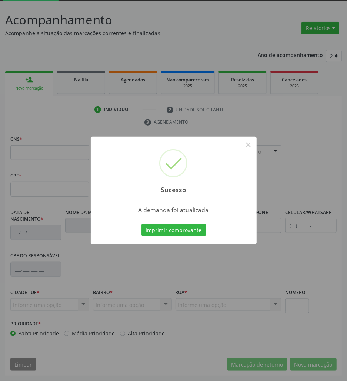
scroll to position [40, 0]
click at [190, 231] on button "Imprimir comprovante" at bounding box center [173, 230] width 64 height 13
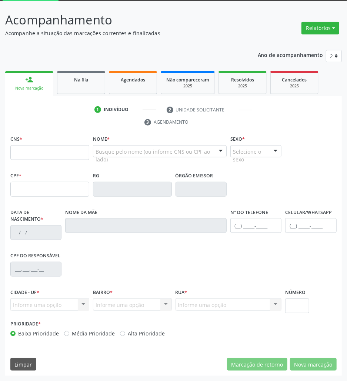
drag, startPoint x: 69, startPoint y: 78, endPoint x: 63, endPoint y: 95, distance: 18.4
click at [69, 78] on div "Na fila" at bounding box center [81, 80] width 37 height 8
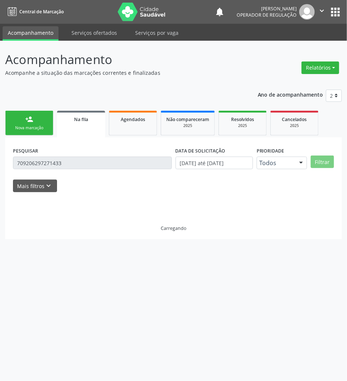
scroll to position [0, 0]
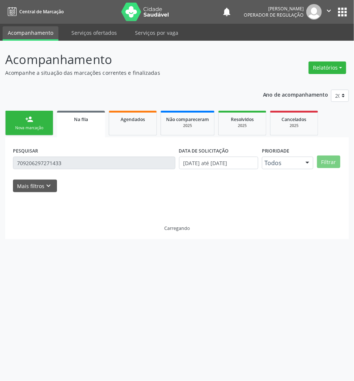
click at [97, 79] on div "Acompanhamento Acompanhe a situação das marcações correntes e finalizadas Relat…" at bounding box center [177, 144] width 344 height 189
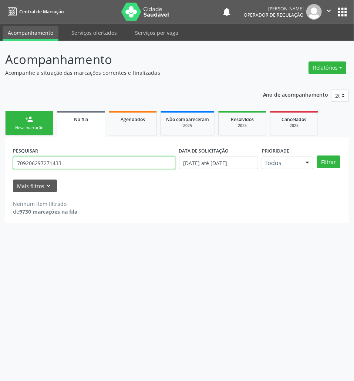
click at [82, 165] on input "709206297271433" at bounding box center [94, 163] width 163 height 13
click at [317, 156] on button "Filtrar" at bounding box center [328, 162] width 23 height 13
click at [81, 164] on input "geiser" at bounding box center [94, 163] width 163 height 13
type input "gesier"
click at [317, 156] on button "Filtrar" at bounding box center [328, 162] width 23 height 13
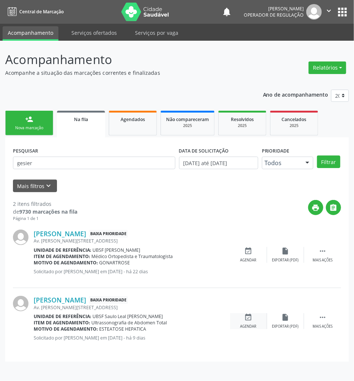
click at [241, 324] on div "Agendar" at bounding box center [249, 326] width 16 height 5
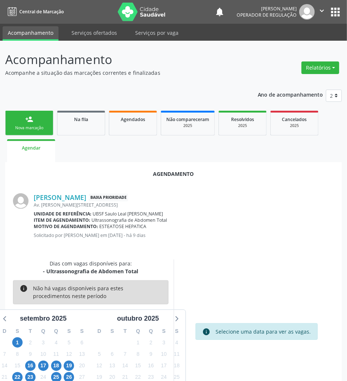
scroll to position [12, 0]
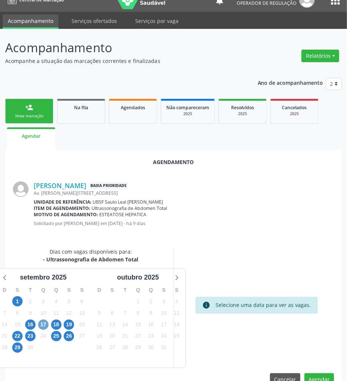
click at [41, 329] on span "17" at bounding box center [43, 325] width 10 height 10
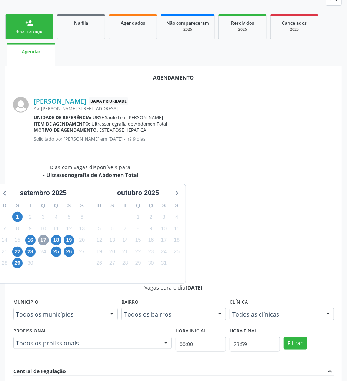
scroll to position [153, 0]
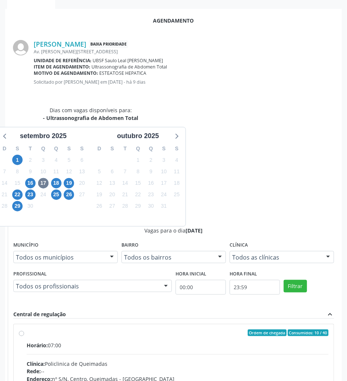
drag, startPoint x: 221, startPoint y: 267, endPoint x: 97, endPoint y: 279, distance: 125.4
radio input "true"
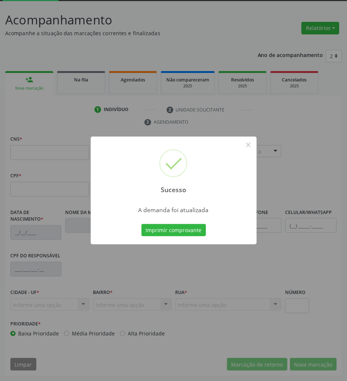
scroll to position [40, 0]
click at [150, 224] on button "Imprimir comprovante" at bounding box center [173, 230] width 64 height 13
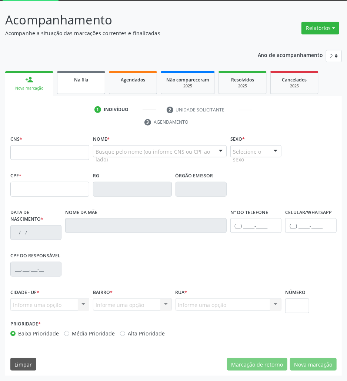
click at [92, 76] on div "Na fila" at bounding box center [81, 80] width 37 height 8
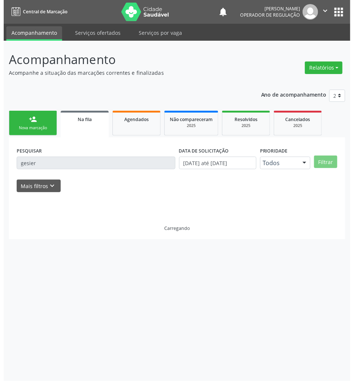
scroll to position [0, 0]
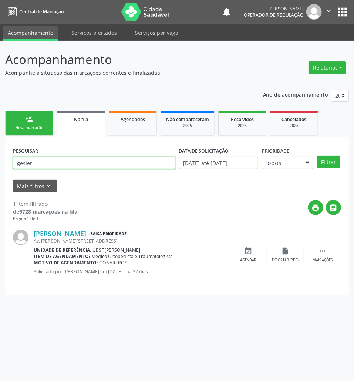
click at [93, 168] on input "gesier" at bounding box center [94, 163] width 163 height 13
click at [92, 168] on input "gesier" at bounding box center [94, 163] width 163 height 13
click at [317, 156] on button "Filtrar" at bounding box center [328, 162] width 23 height 13
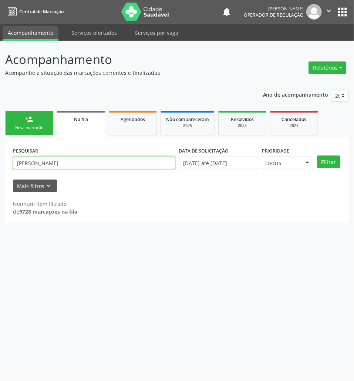
click at [53, 164] on input "luzia monteiro" at bounding box center [94, 163] width 163 height 13
type input "l"
type input "pedro gabriel bezerra"
click at [317, 156] on button "Filtrar" at bounding box center [328, 162] width 23 height 13
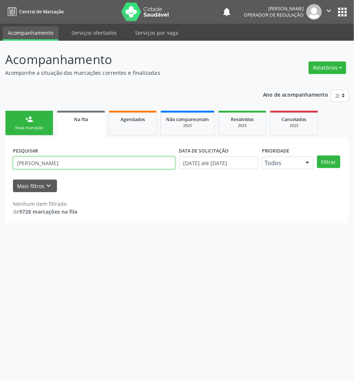
click at [70, 164] on input "pedro gabriel bezerra" at bounding box center [94, 163] width 163 height 13
click at [69, 164] on input "pedro gabriel bezerra" at bounding box center [94, 163] width 163 height 13
click at [343, 13] on button "apps" at bounding box center [342, 12] width 13 height 13
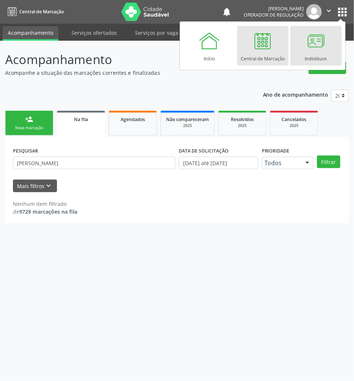
click at [321, 44] on div at bounding box center [316, 41] width 22 height 22
